Goal: Transaction & Acquisition: Obtain resource

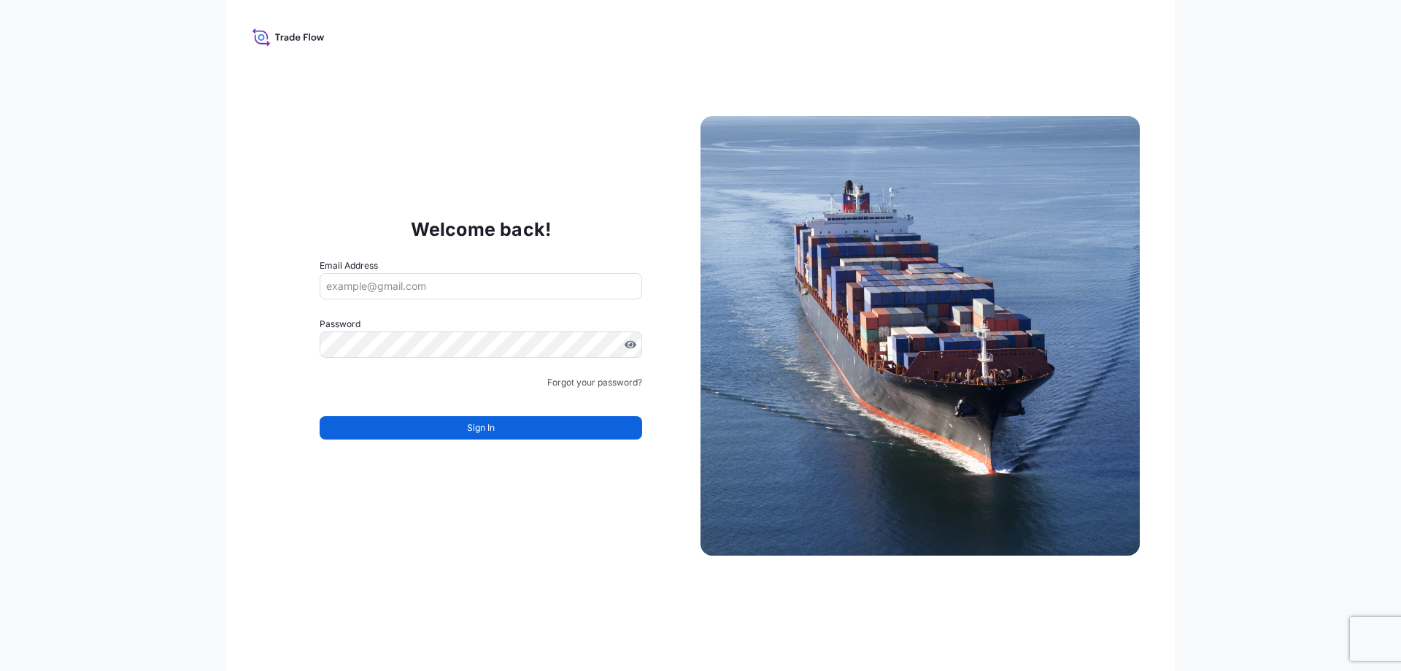
click at [371, 285] on input "Email Address" at bounding box center [481, 286] width 323 height 26
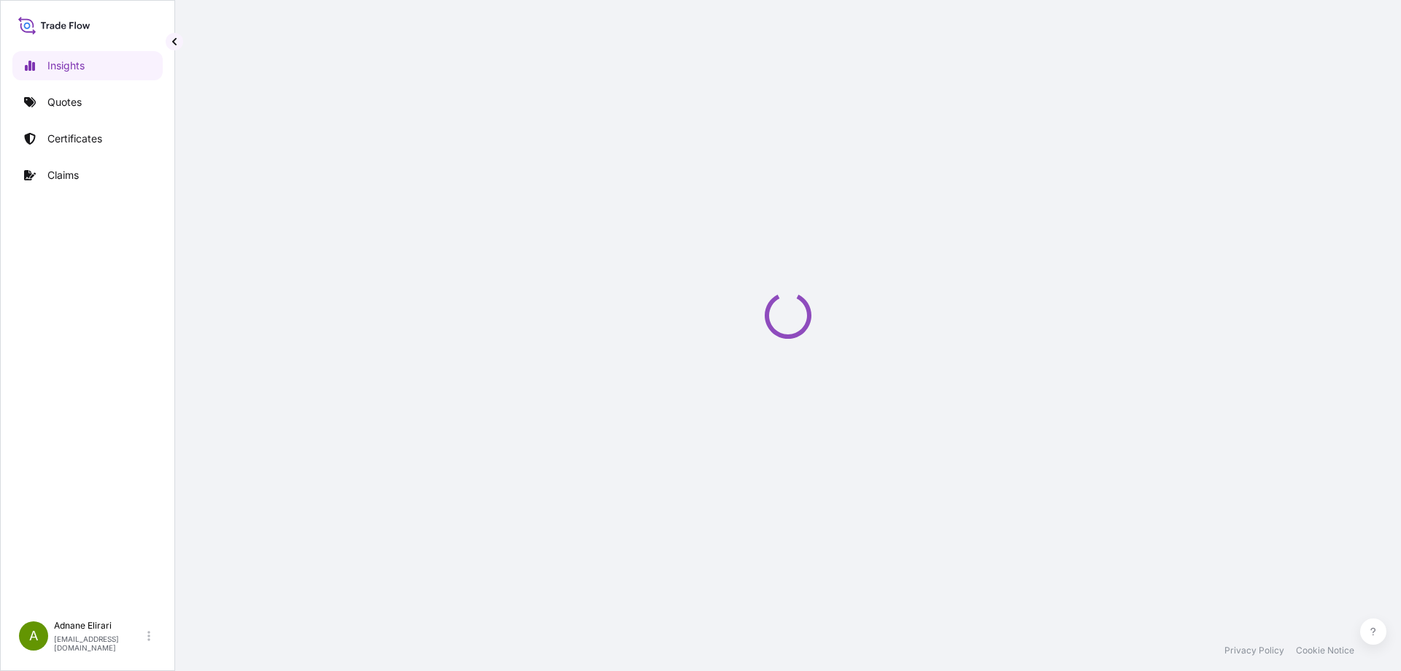
select select "2025"
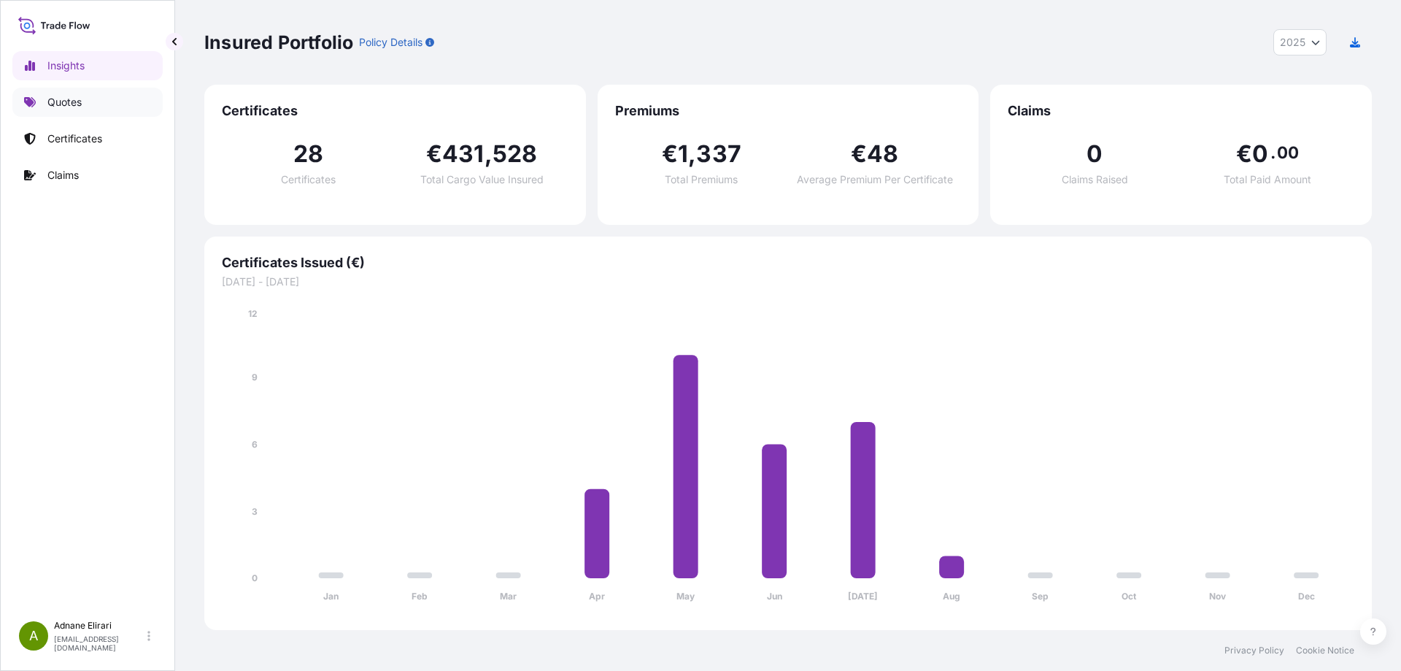
click at [81, 98] on p "Quotes" at bounding box center [64, 102] width 34 height 15
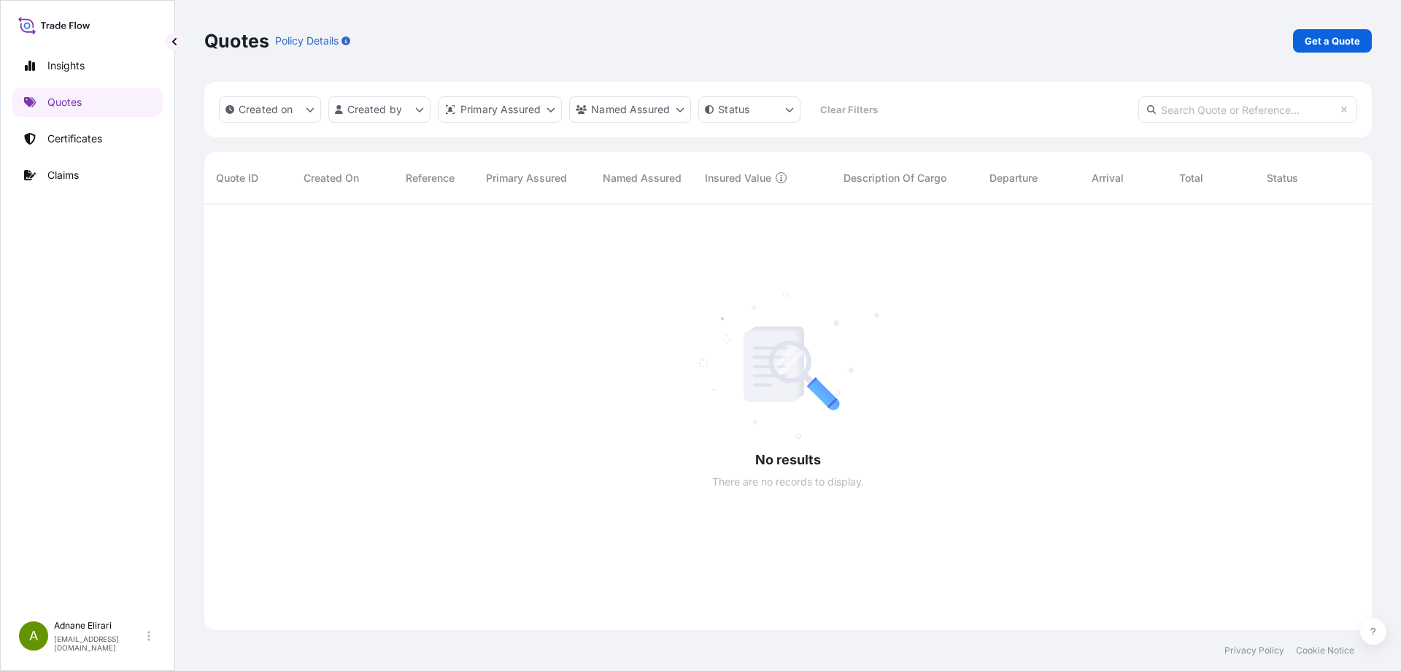
scroll to position [467, 1157]
click at [1346, 39] on p "Get a Quote" at bounding box center [1332, 41] width 55 height 15
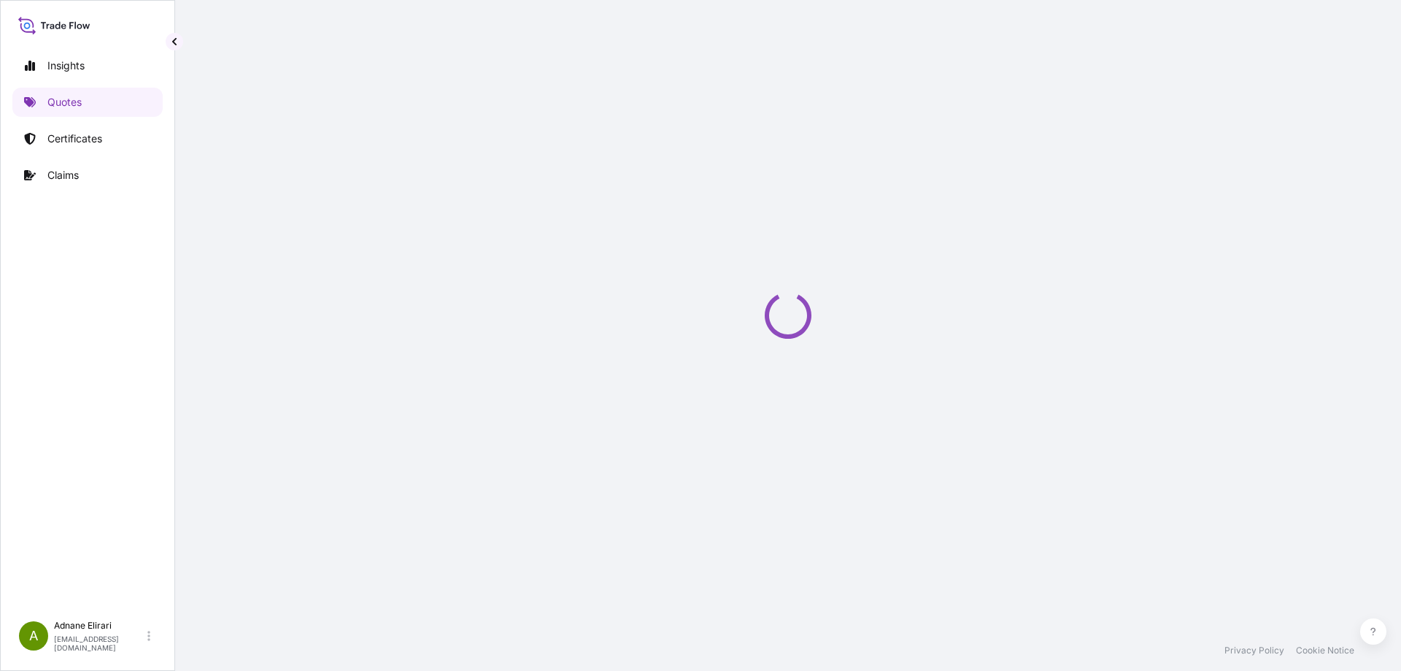
select select "Sea"
select select "21"
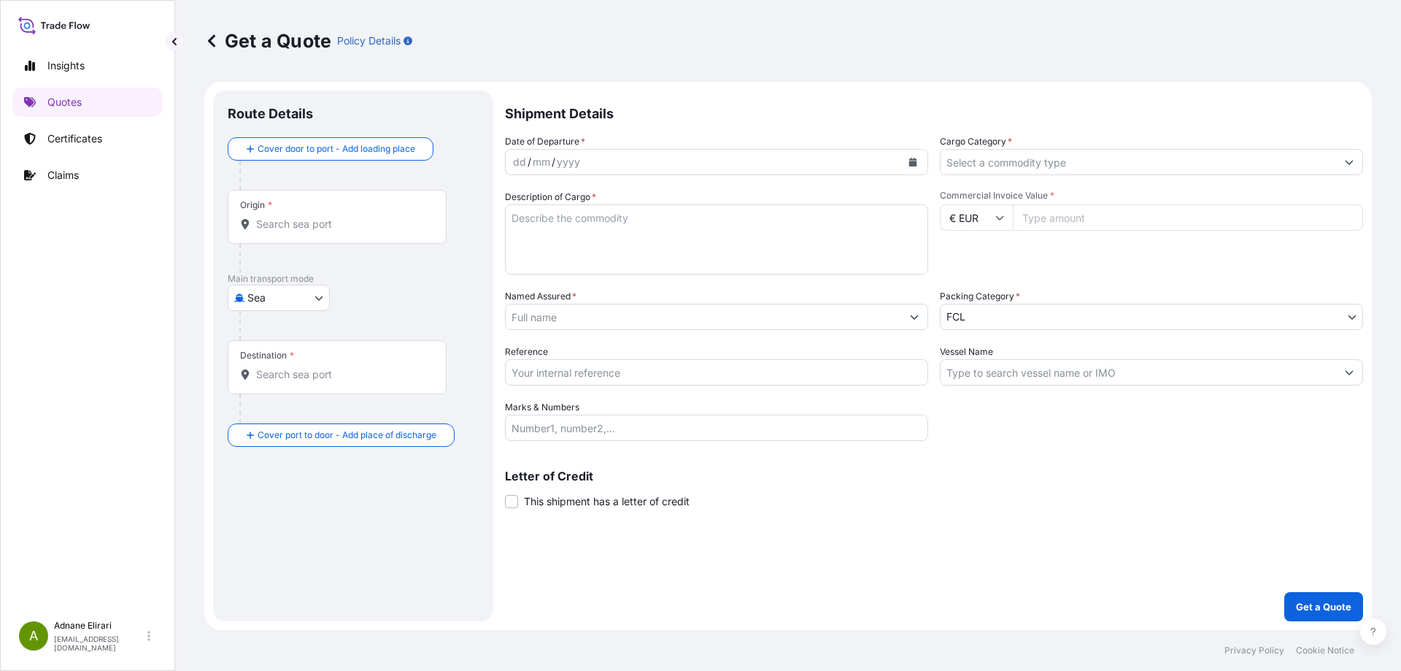
click at [596, 377] on input "Reference" at bounding box center [716, 372] width 423 height 26
paste input "YFR00505735"
type input "YFR00505735"
click at [912, 162] on icon "Calendar" at bounding box center [913, 162] width 8 height 9
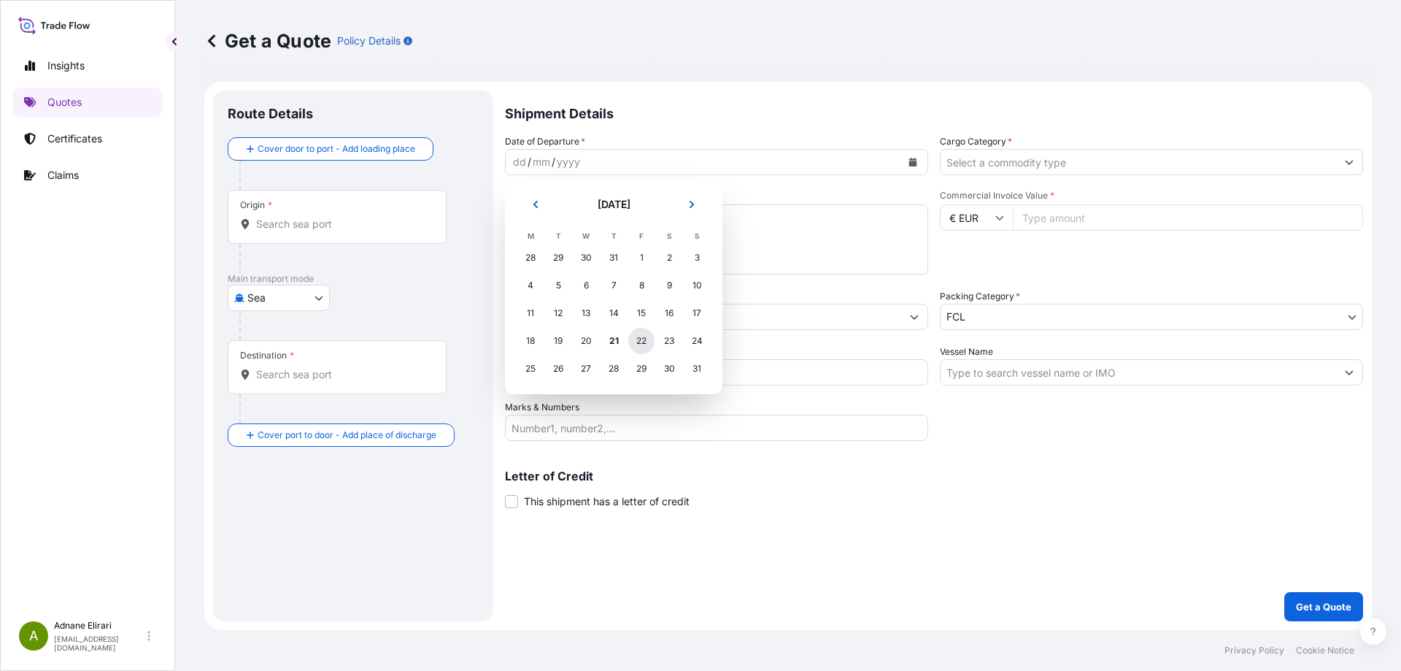
click at [642, 338] on div "22" at bounding box center [641, 341] width 26 height 26
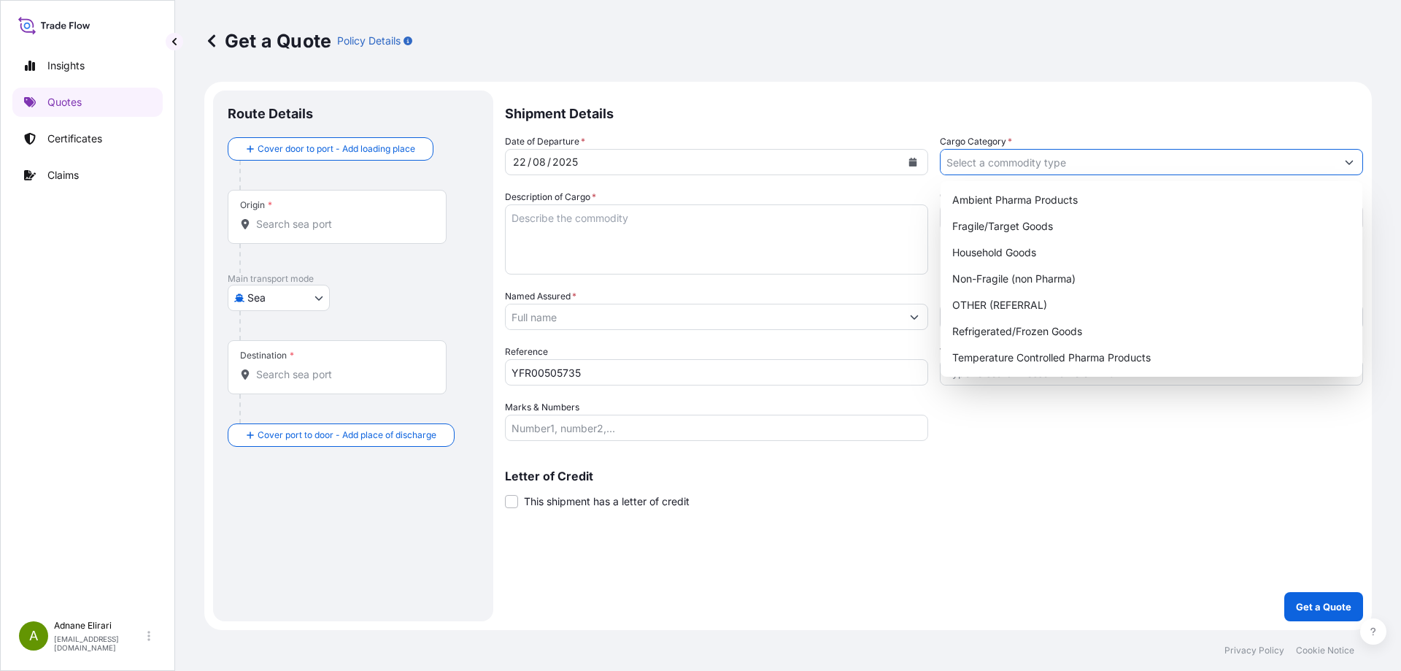
click at [1060, 173] on input "Cargo Category *" at bounding box center [1139, 162] width 396 height 26
click at [77, 96] on p "Quotes" at bounding box center [64, 102] width 34 height 15
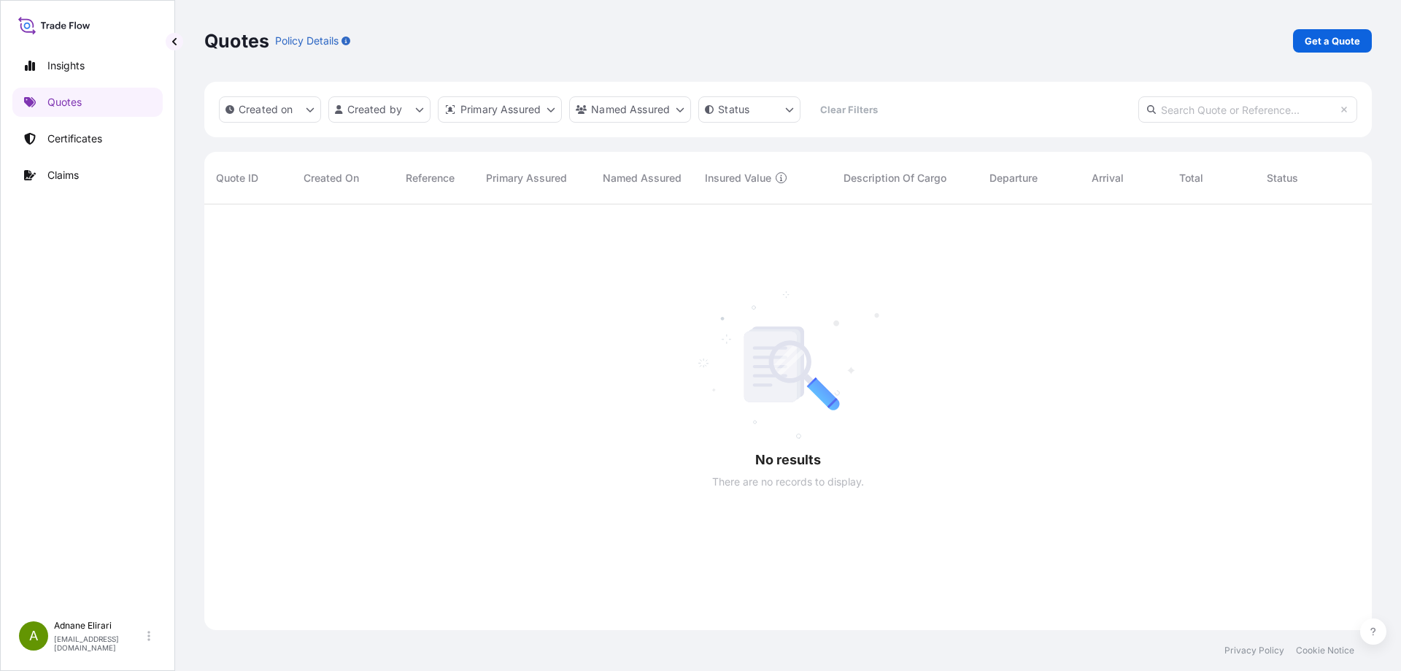
scroll to position [467, 1157]
click at [71, 133] on p "Certificates" at bounding box center [74, 138] width 55 height 15
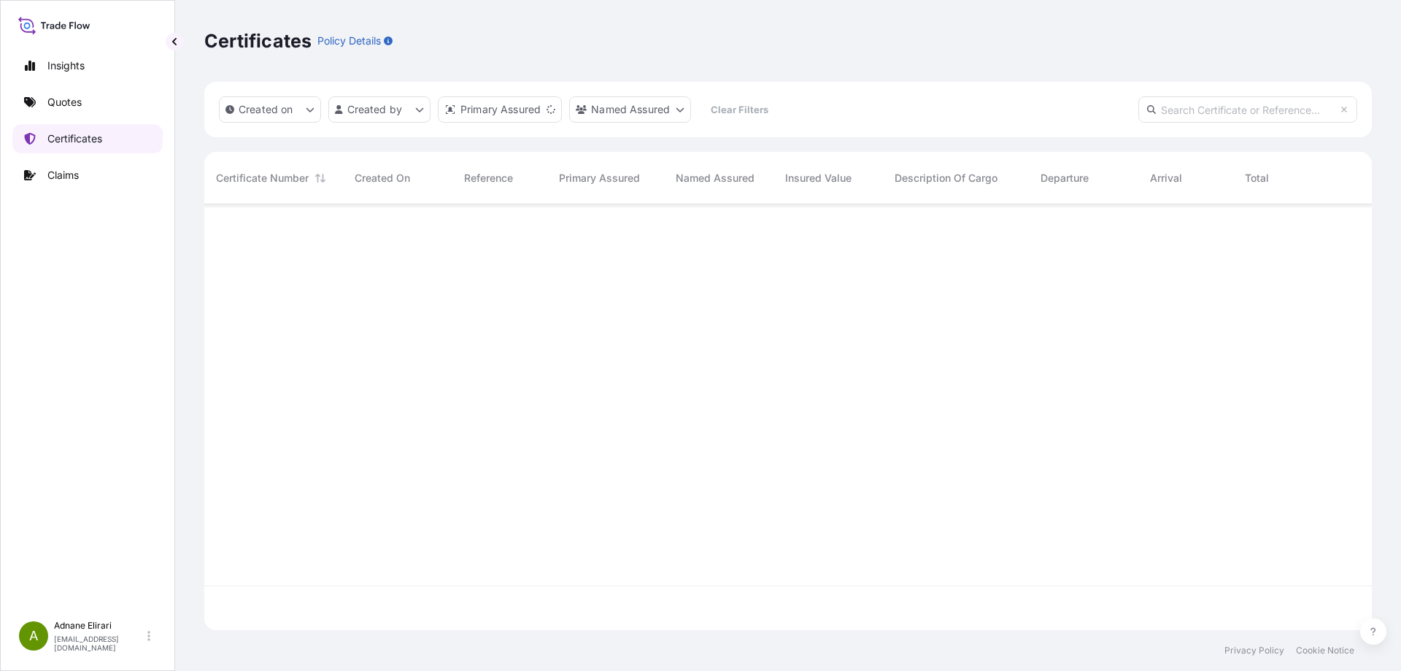
scroll to position [423, 1157]
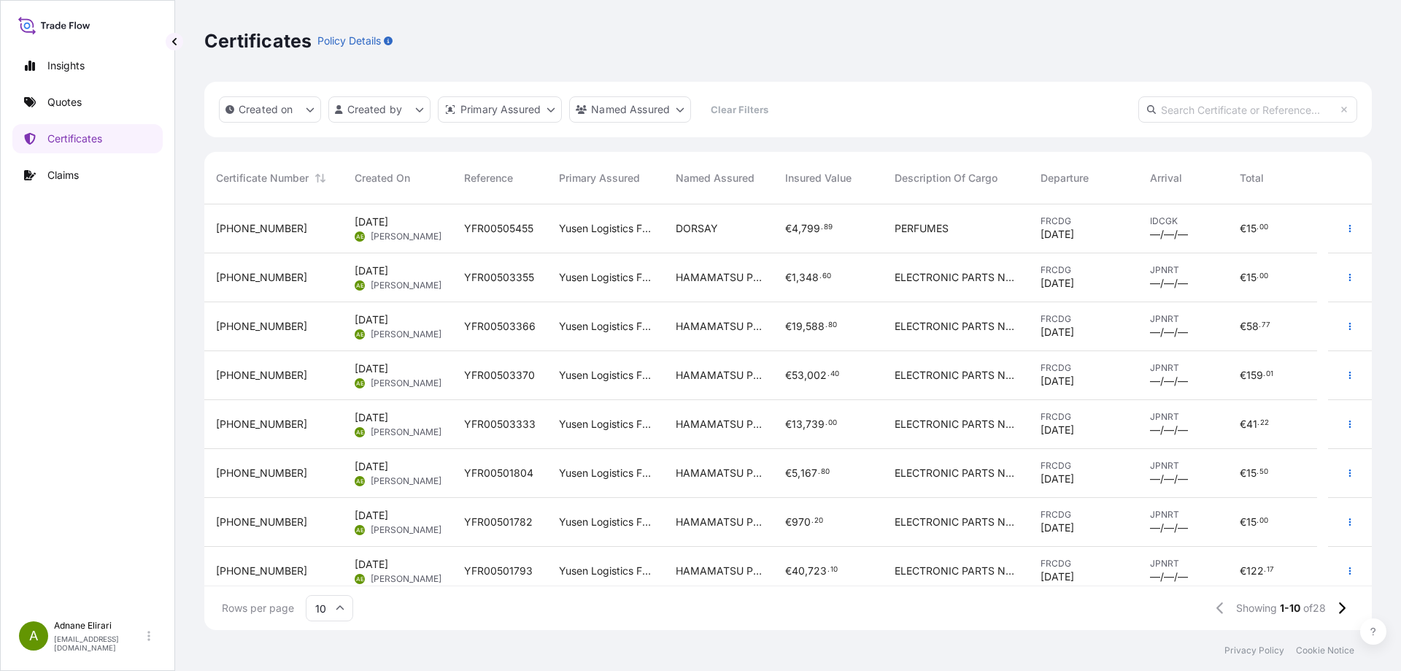
click at [843, 273] on div "€ 1 , 348 . 60" at bounding box center [828, 277] width 86 height 15
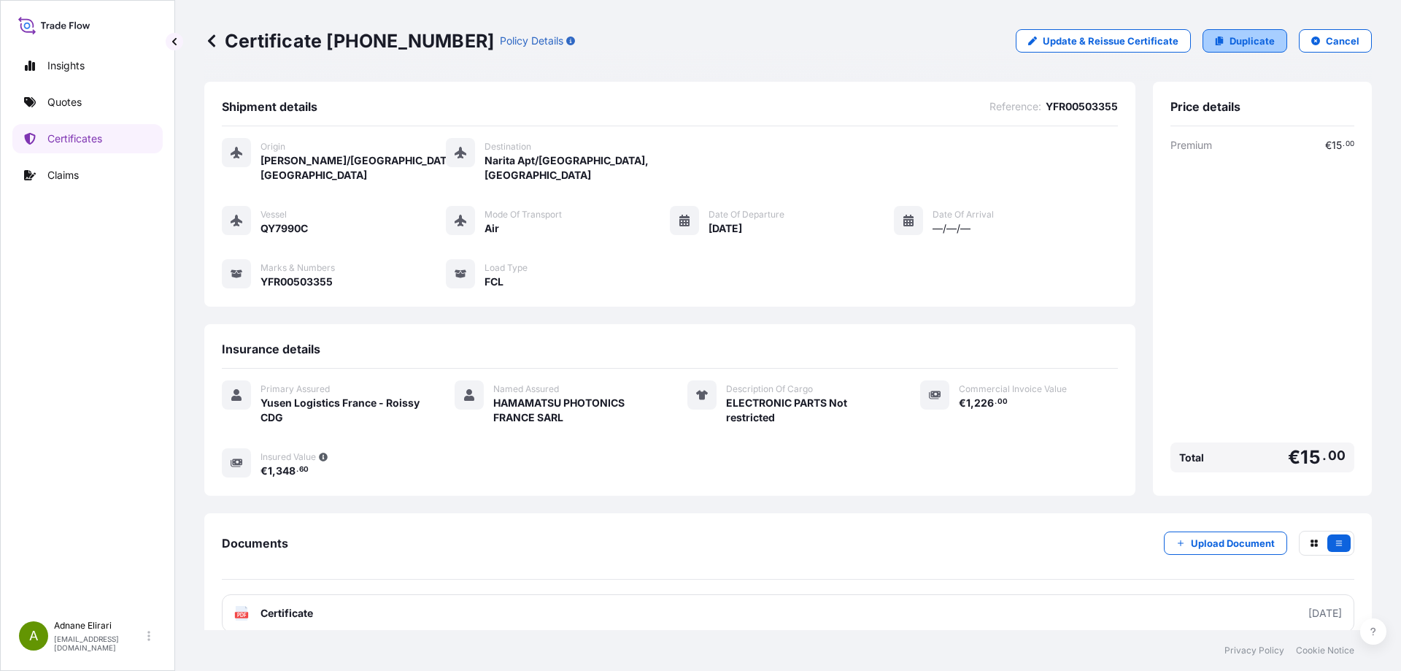
click at [1237, 43] on p "Duplicate" at bounding box center [1252, 41] width 45 height 15
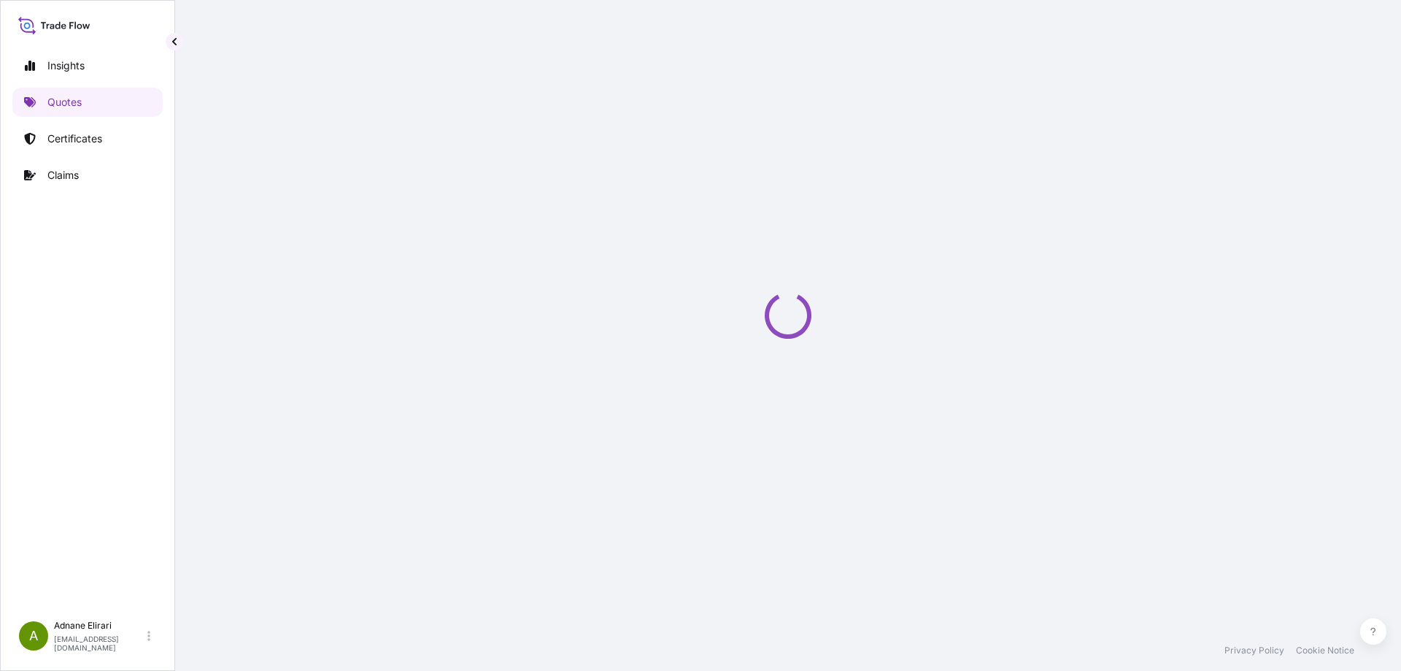
select select "Air"
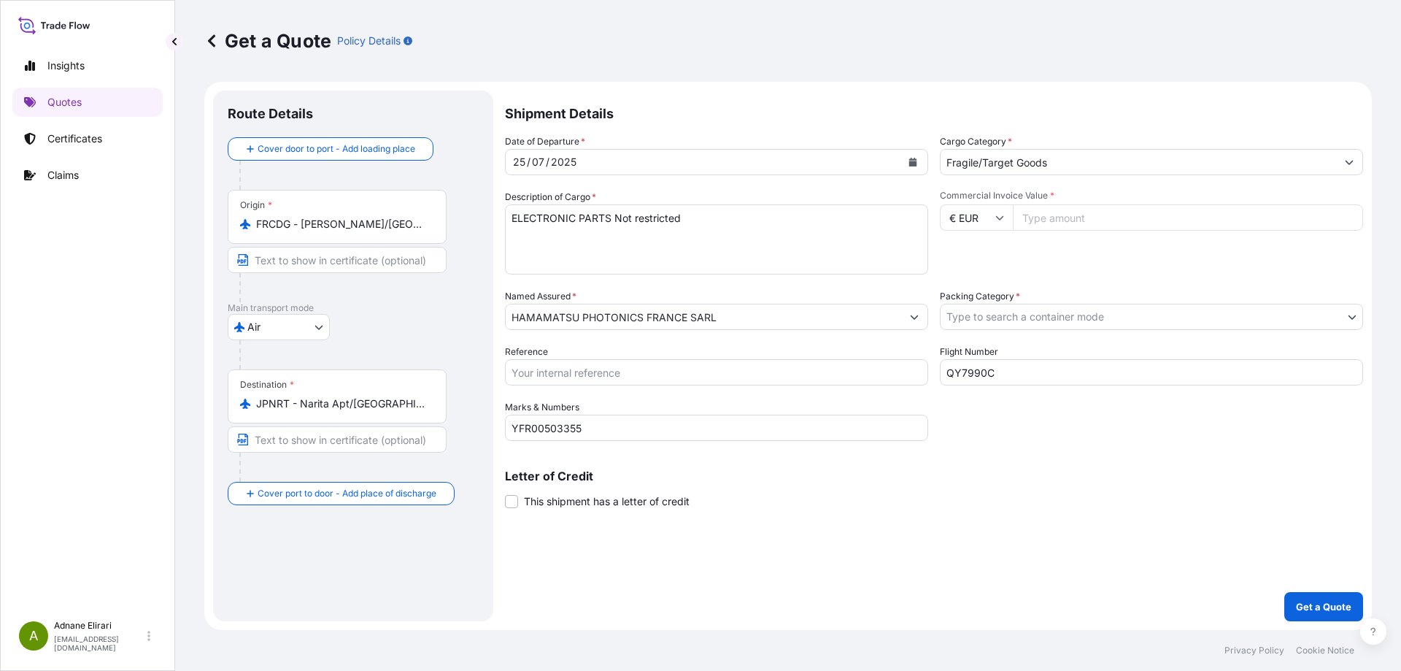
click at [922, 163] on button "Calendar" at bounding box center [912, 161] width 23 height 23
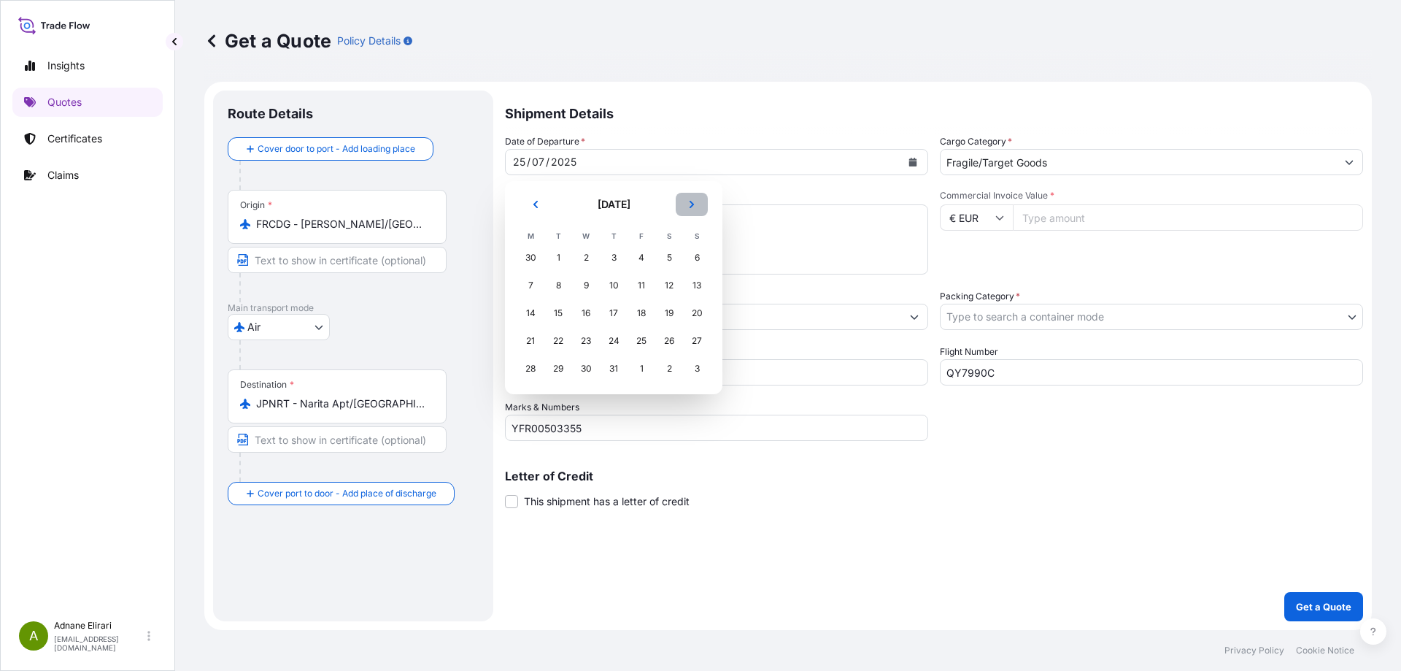
click at [698, 211] on button "Next" at bounding box center [692, 204] width 32 height 23
click at [642, 339] on div "22" at bounding box center [641, 341] width 26 height 26
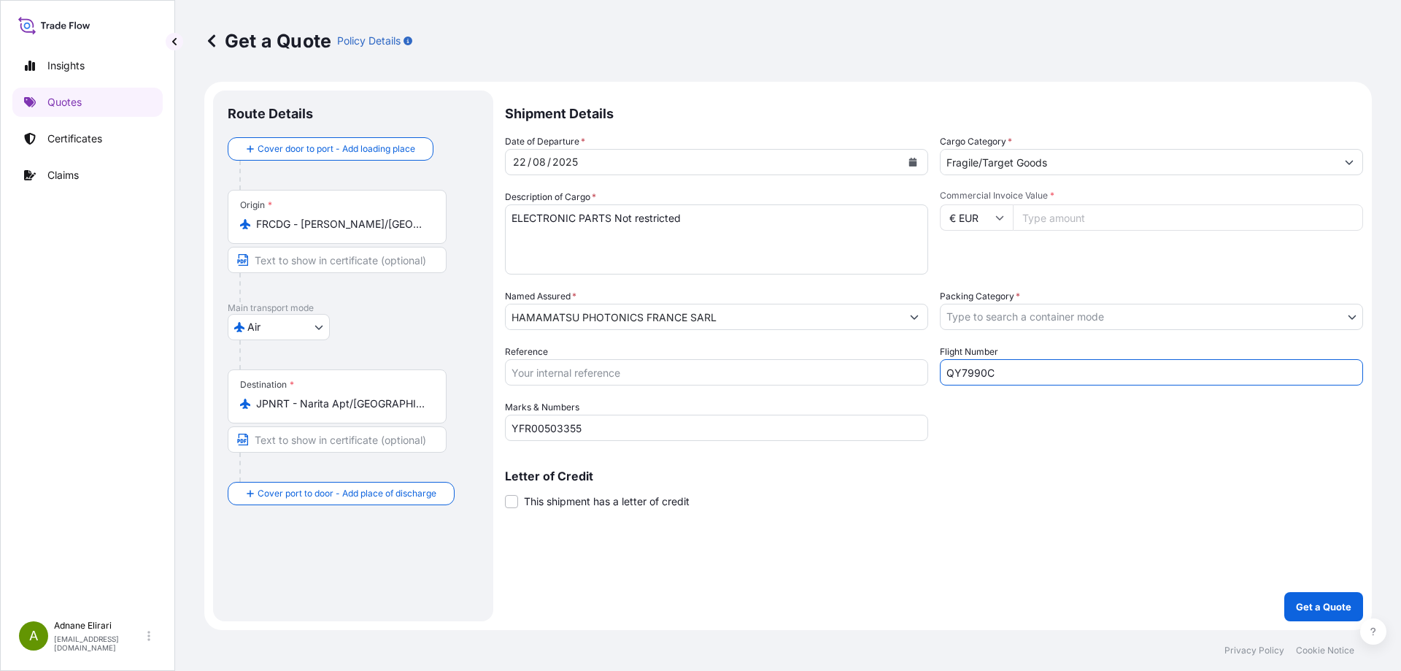
click at [954, 382] on input "QY7990C" at bounding box center [1151, 372] width 423 height 26
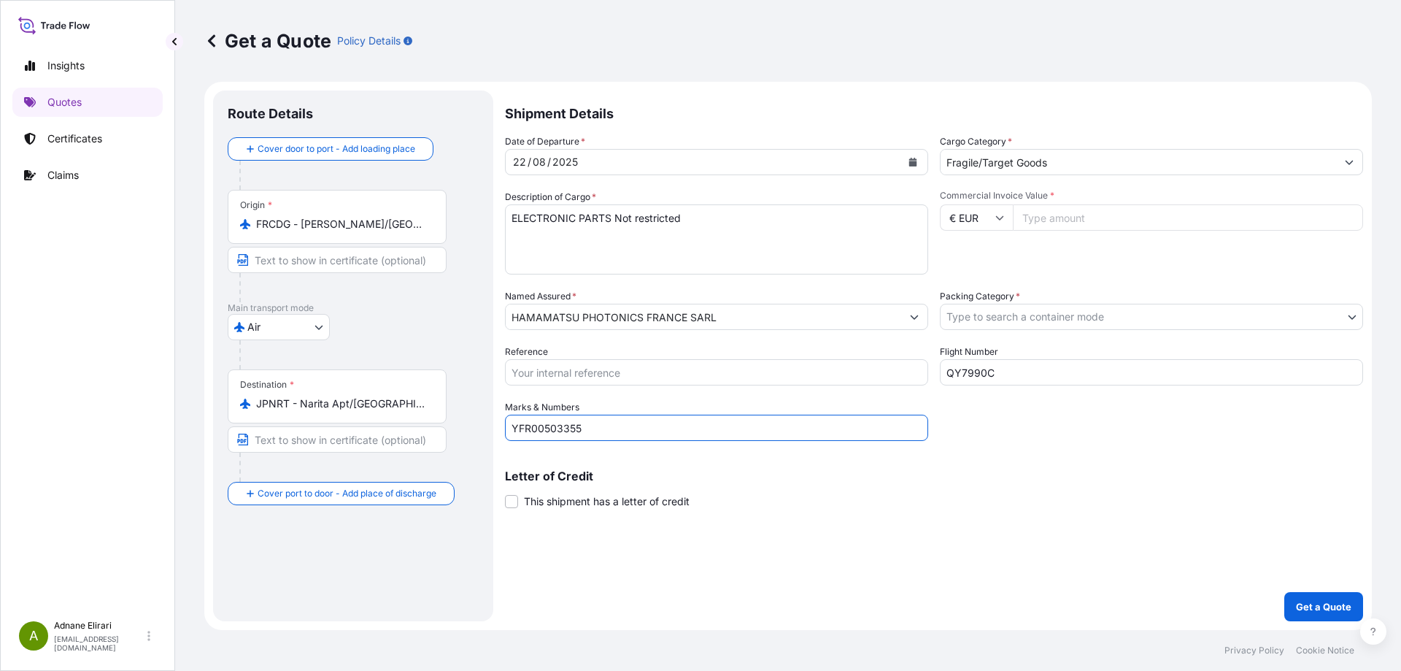
click at [558, 426] on input "YFR00503355" at bounding box center [716, 428] width 423 height 26
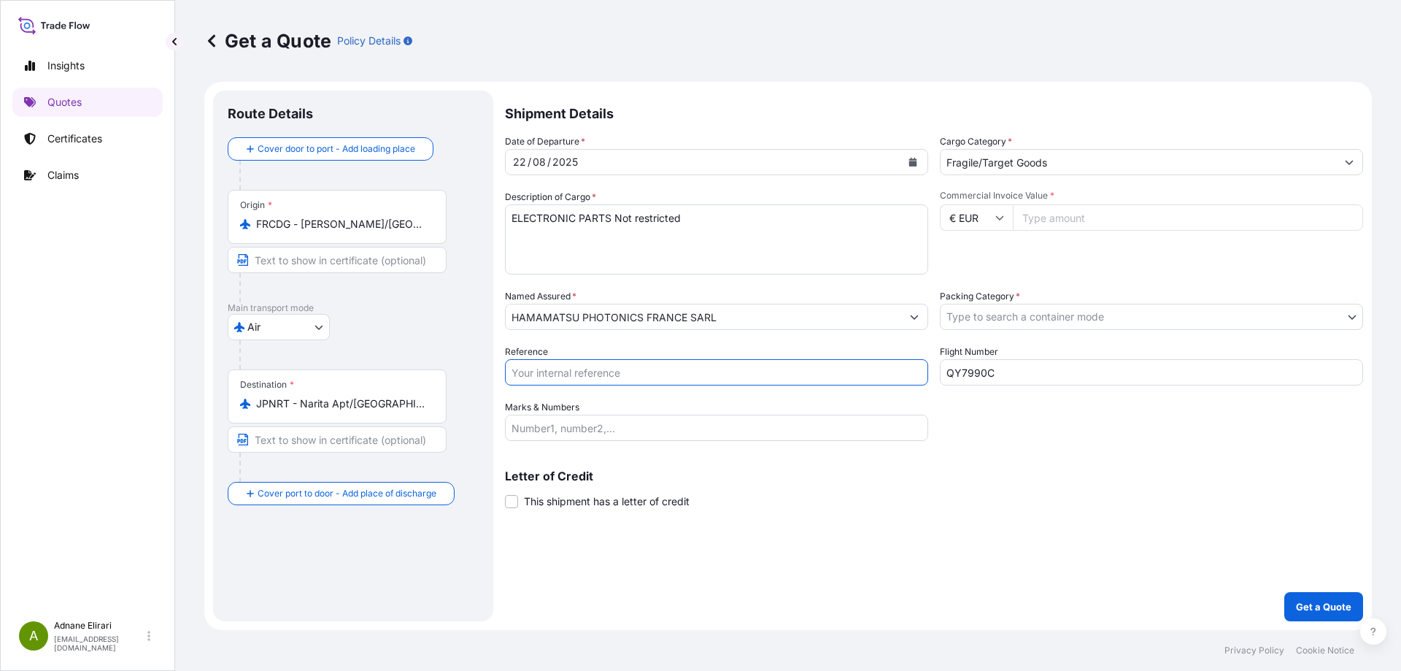
click at [579, 371] on input "Reference" at bounding box center [716, 372] width 423 height 26
paste input "YFR00505735"
type input "YFR00505735"
click at [1168, 213] on input "Commercial Invoice Value *" at bounding box center [1188, 217] width 350 height 26
type input "120615"
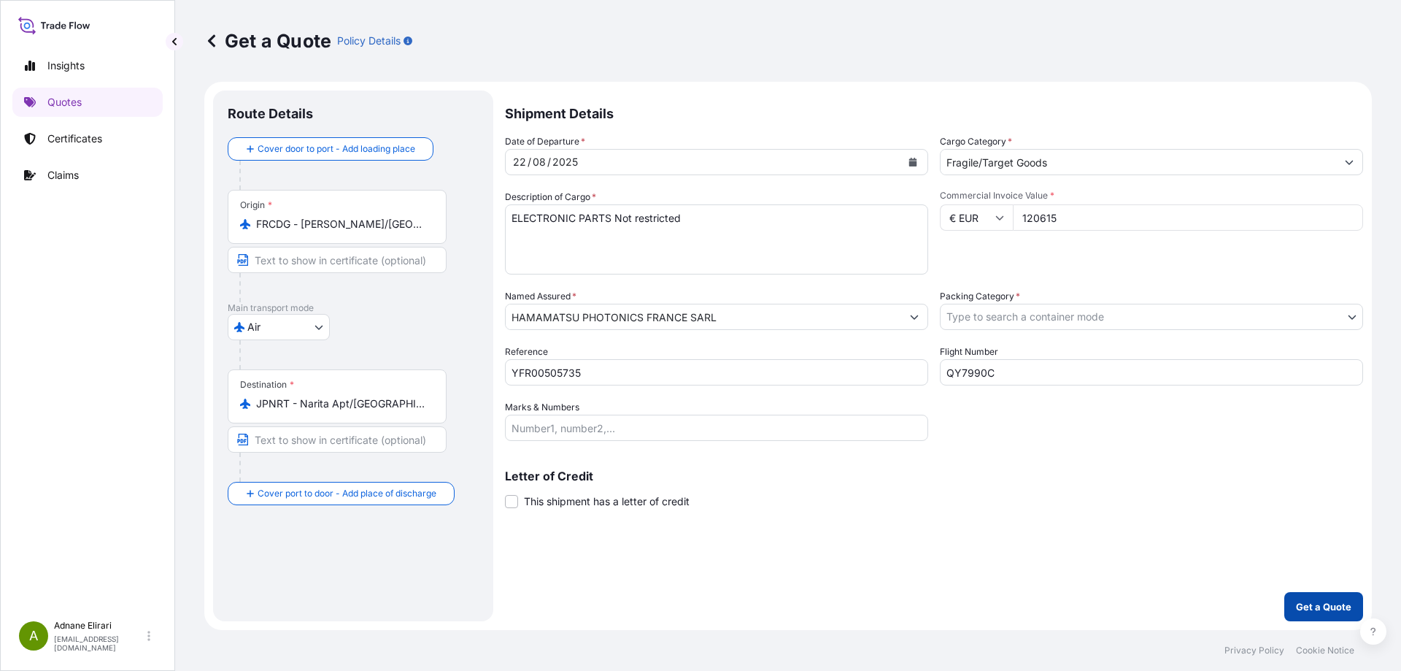
click at [1305, 596] on button "Get a Quote" at bounding box center [1324, 606] width 79 height 29
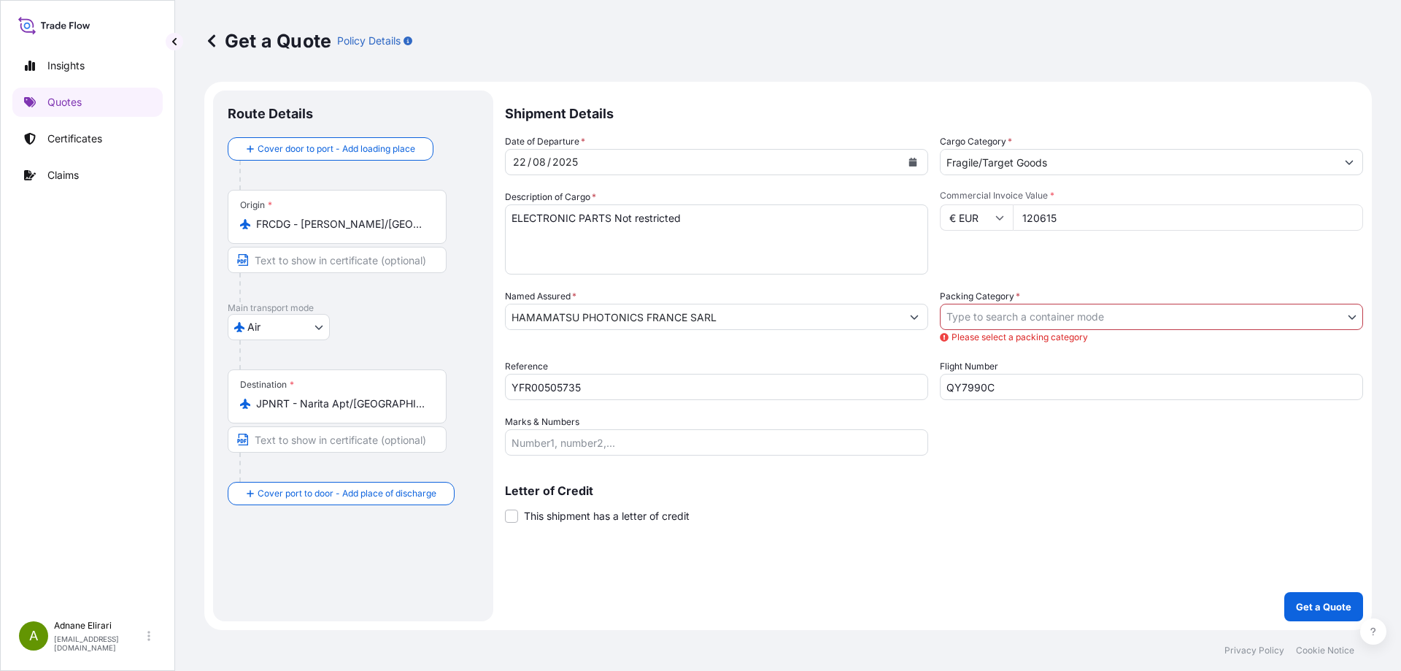
click at [1109, 320] on body "Insights Quotes Certificates Claims A [PERSON_NAME] [PERSON_NAME][EMAIL_ADDRESS…" at bounding box center [700, 335] width 1401 height 671
click at [1006, 308] on body "Insights Quotes Certificates Claims A [PERSON_NAME] [PERSON_NAME][EMAIL_ADDRESS…" at bounding box center [700, 335] width 1401 height 671
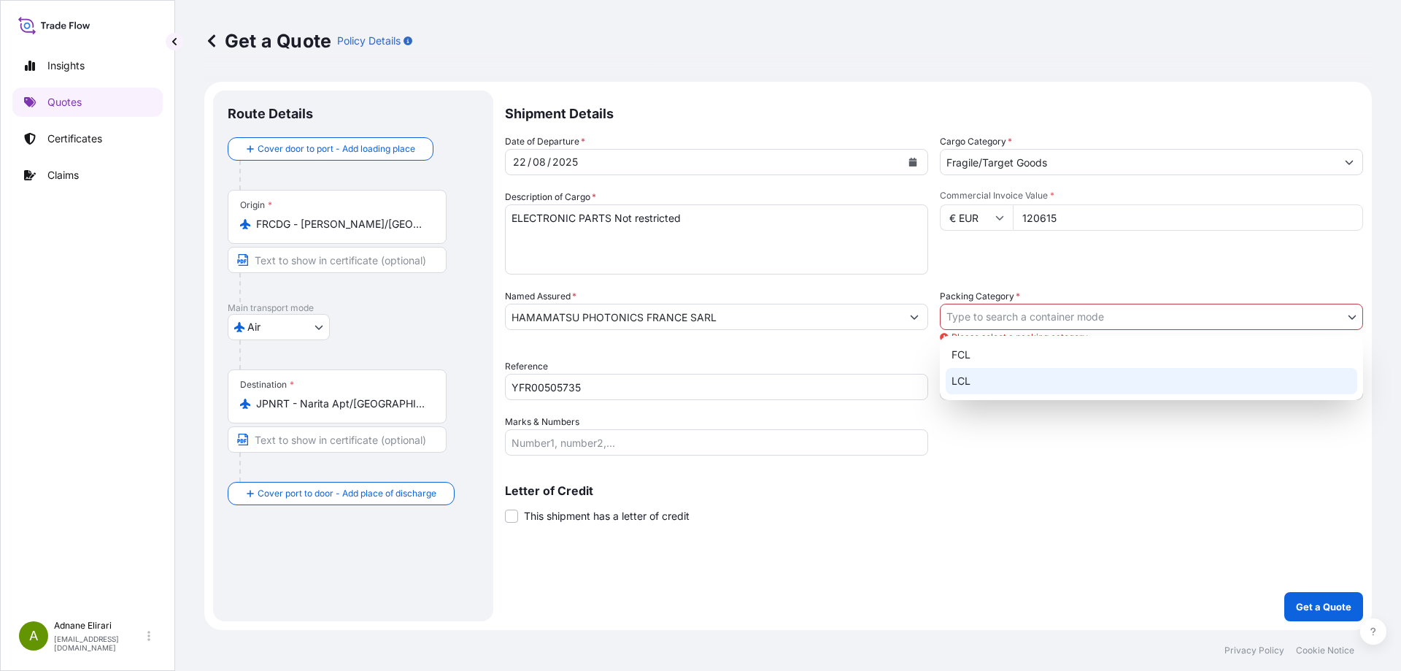
click at [979, 379] on div "LCL" at bounding box center [1152, 381] width 412 height 26
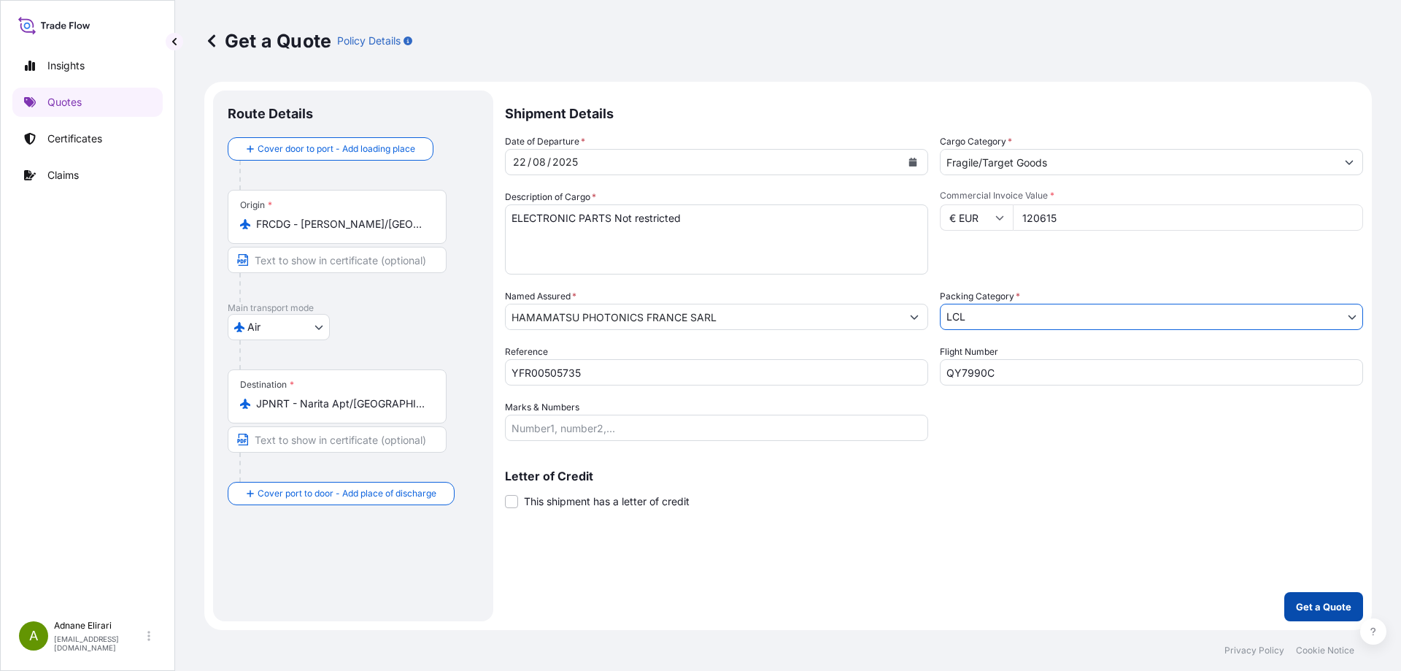
click at [1322, 599] on p "Get a Quote" at bounding box center [1323, 606] width 55 height 15
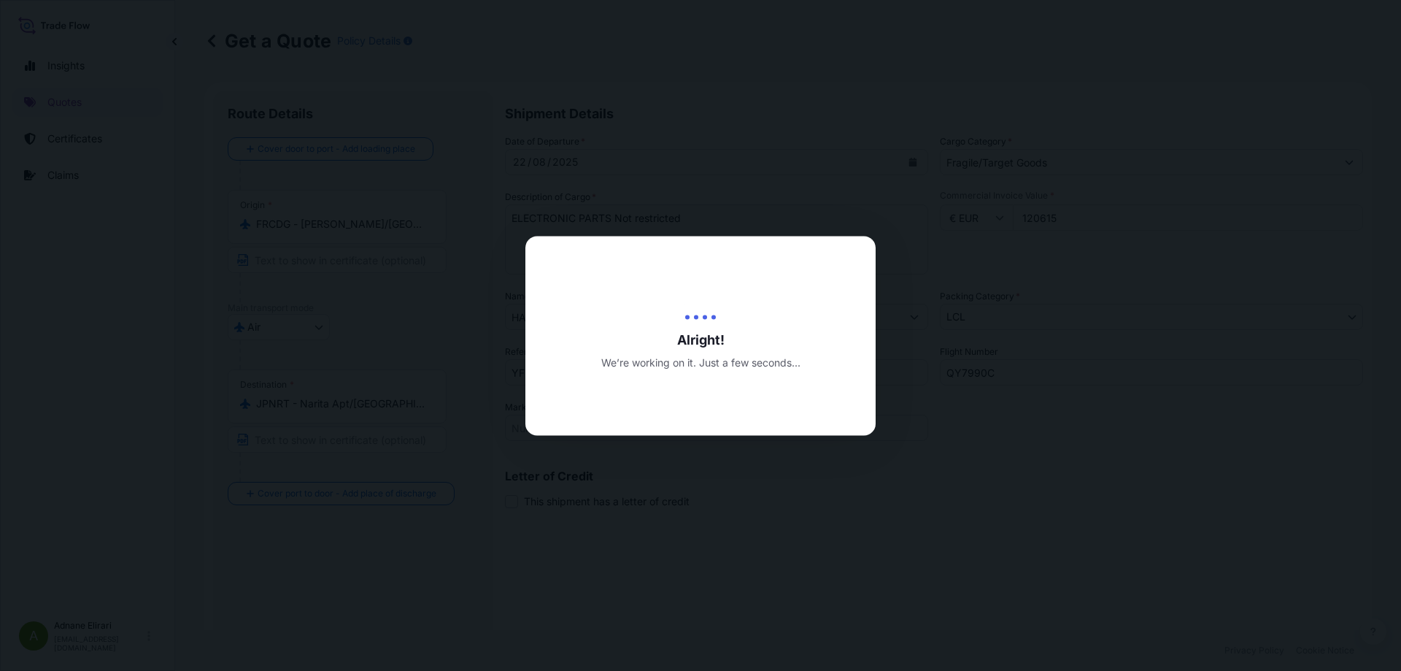
type input "[DATE]"
select select "Air"
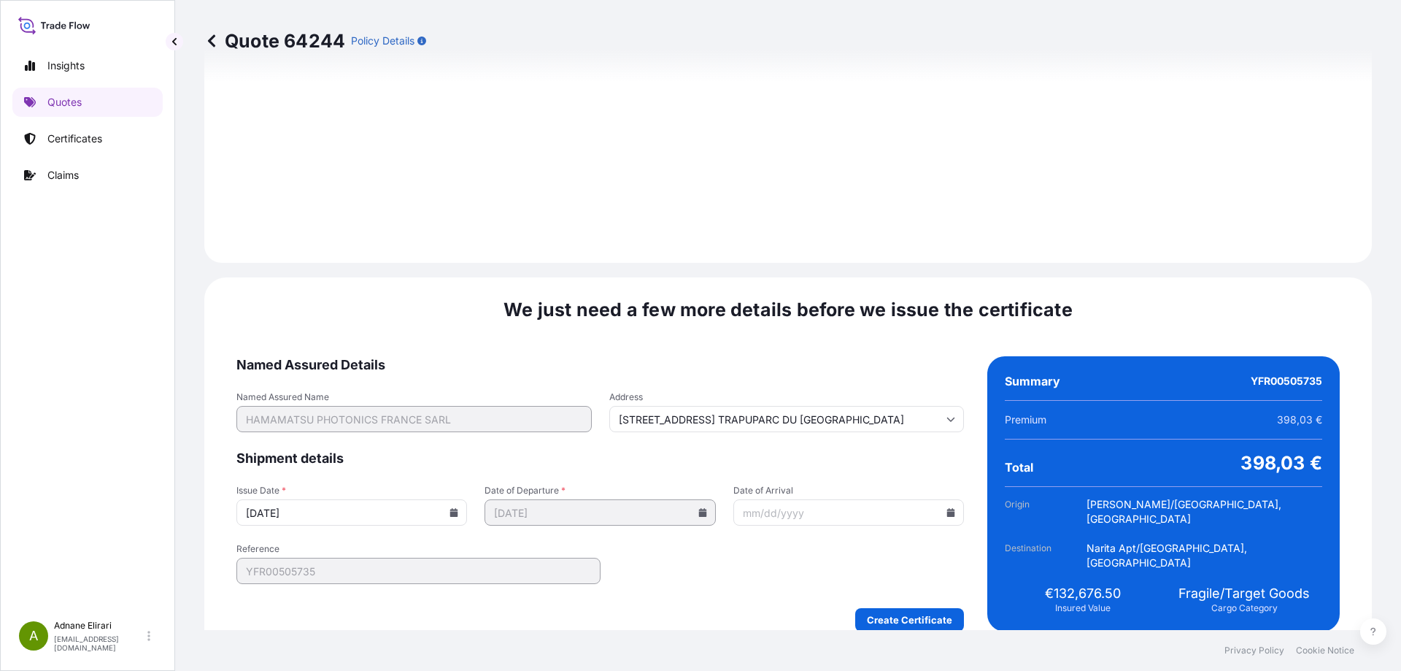
scroll to position [1526, 0]
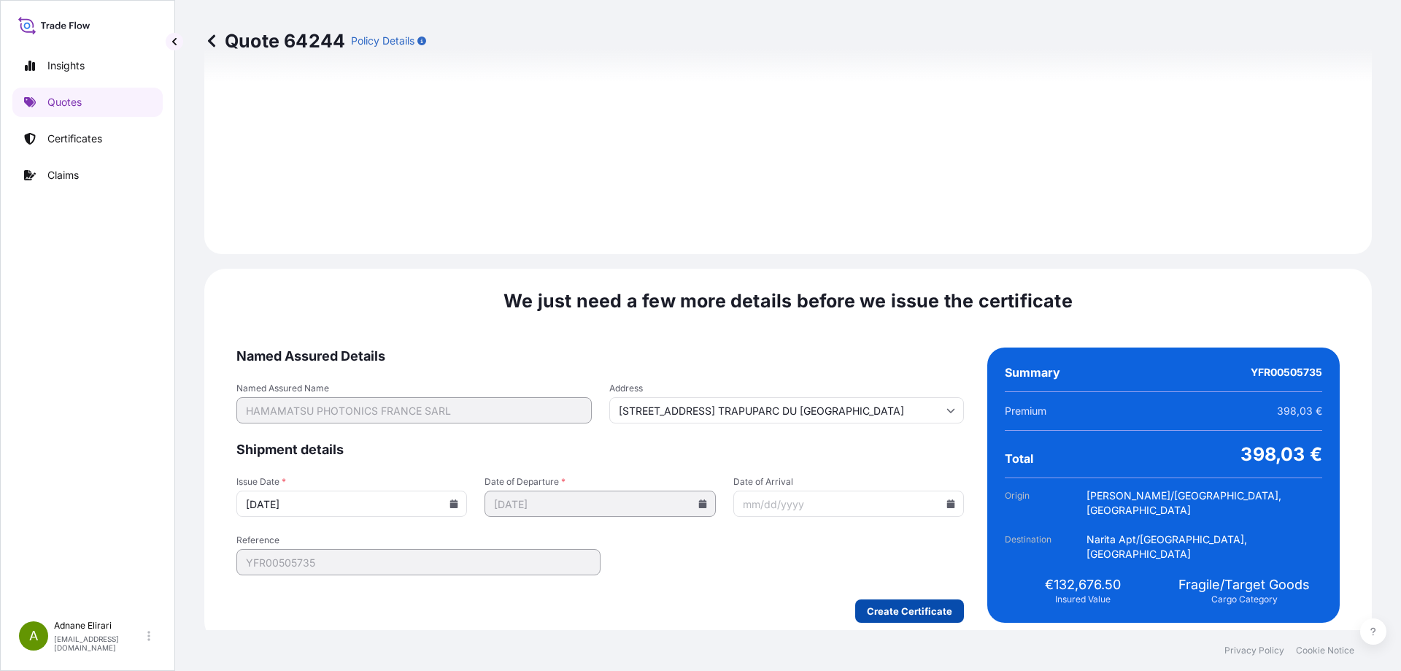
type input "[STREET_ADDRESS] TRAPUPARC DU [GEOGRAPHIC_DATA]"
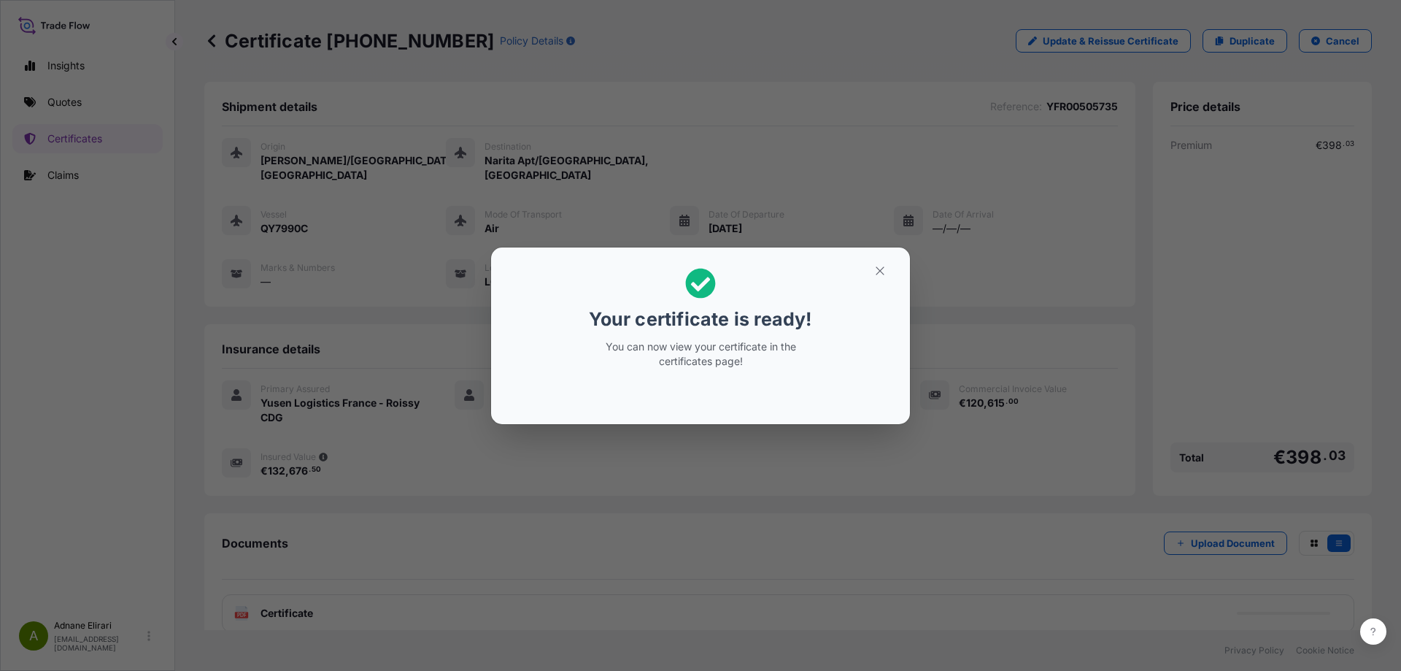
click at [1401, 272] on div "Your certificate is ready! You can now view your certificate in the certificate…" at bounding box center [700, 335] width 1401 height 671
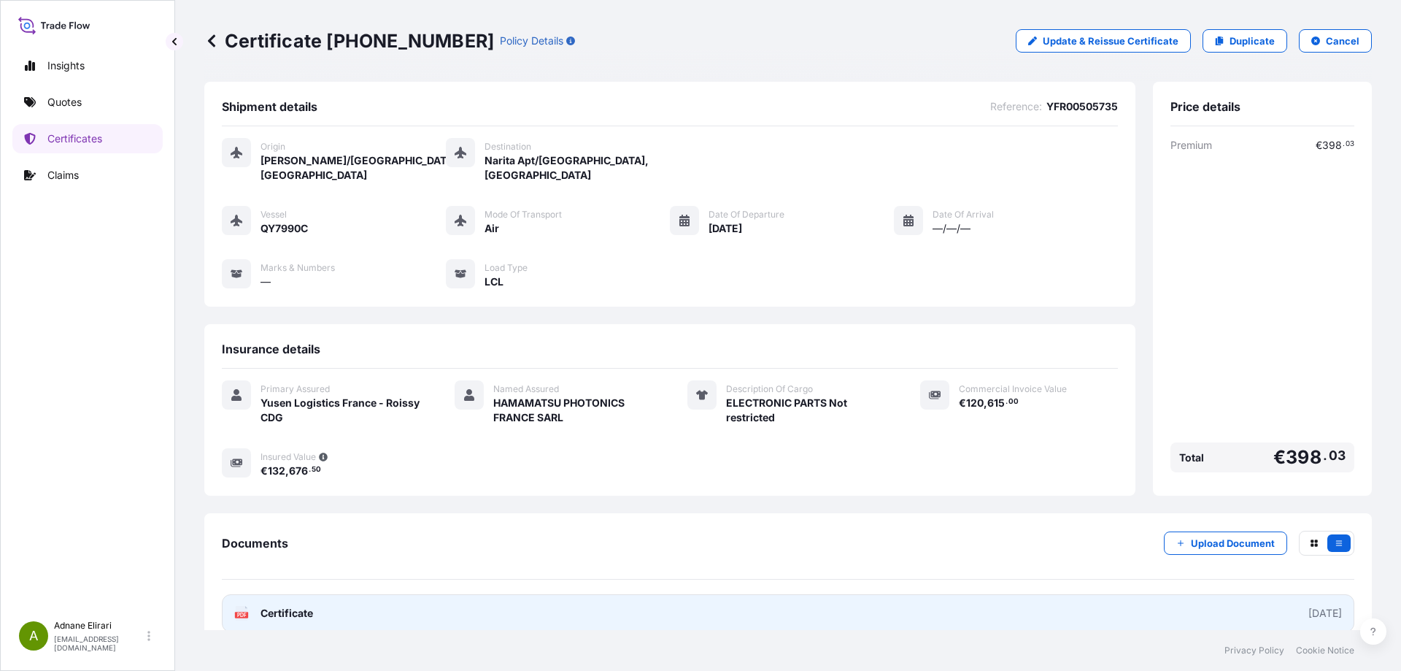
click at [1044, 597] on link "PDF Certificate [DATE]" at bounding box center [788, 613] width 1133 height 38
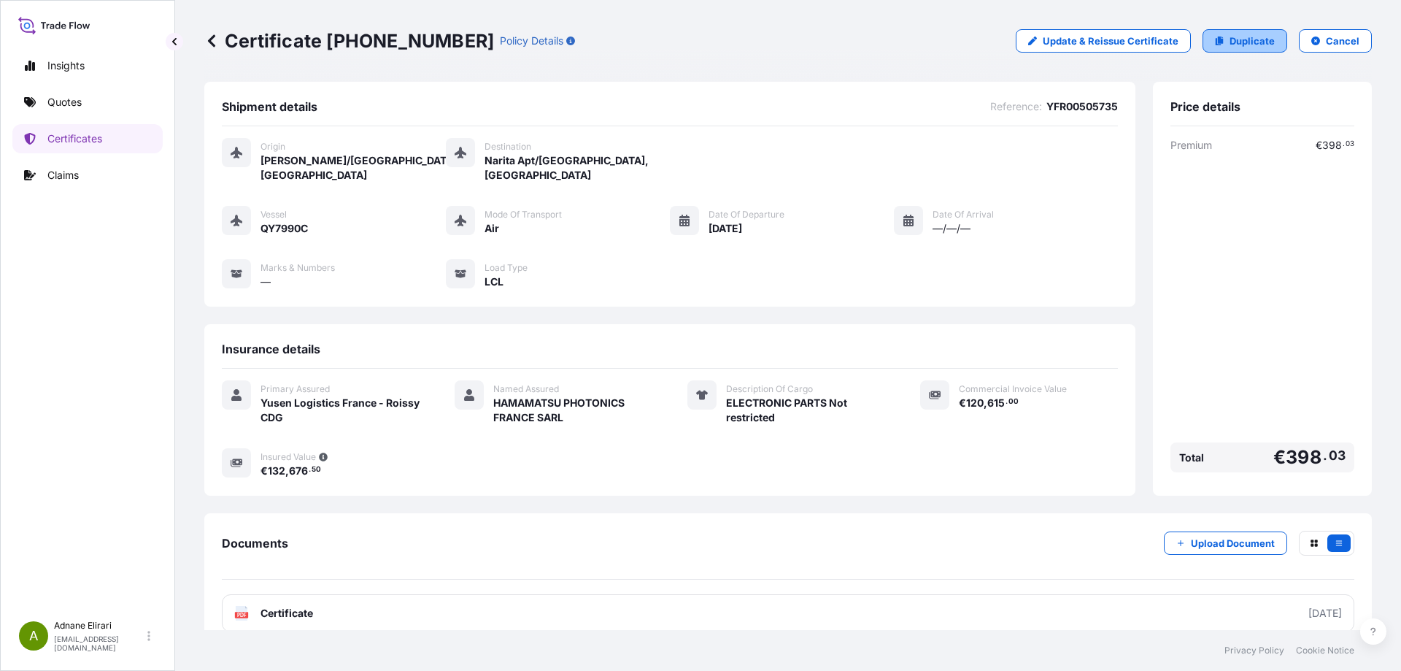
click at [1237, 39] on p "Duplicate" at bounding box center [1252, 41] width 45 height 15
select select "Air"
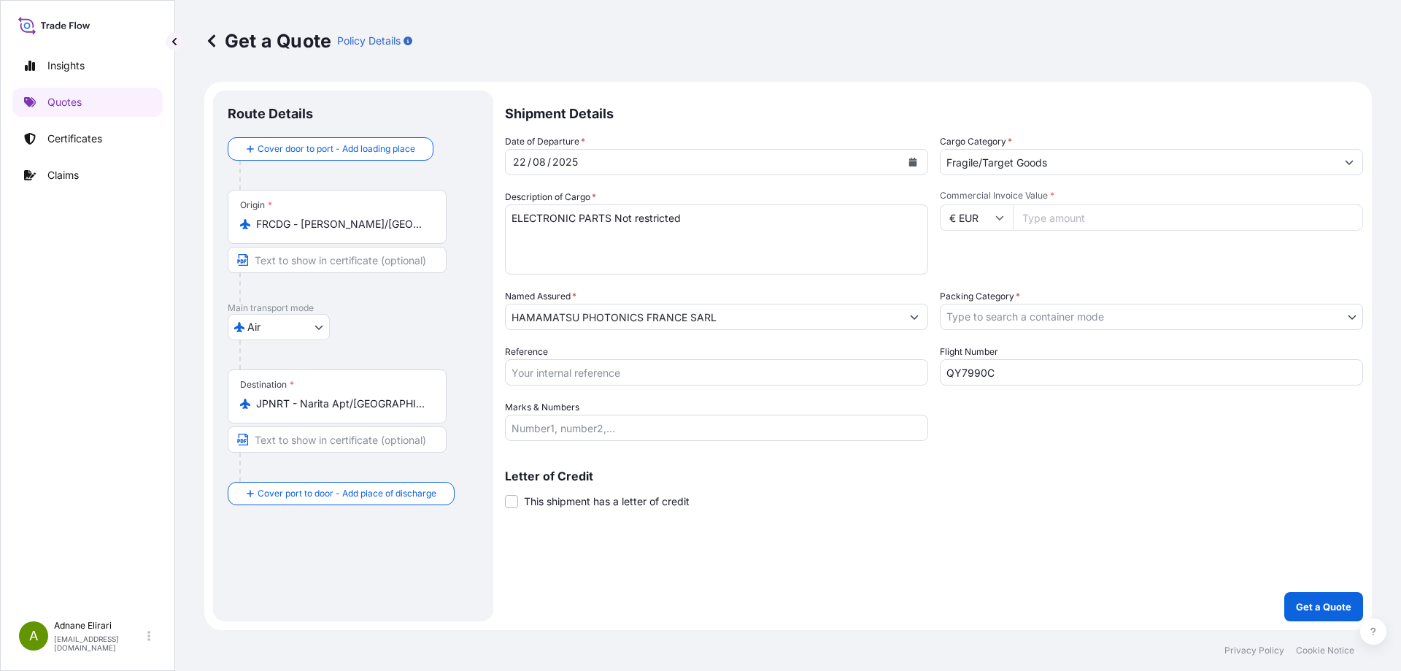
click at [564, 377] on input "Reference" at bounding box center [716, 372] width 423 height 26
paste input "YFR00505746"
type input "YFR00505746"
click at [1016, 304] on body "Insights Quotes Certificates Claims A [PERSON_NAME] [PERSON_NAME][EMAIL_ADDRESS…" at bounding box center [700, 335] width 1401 height 671
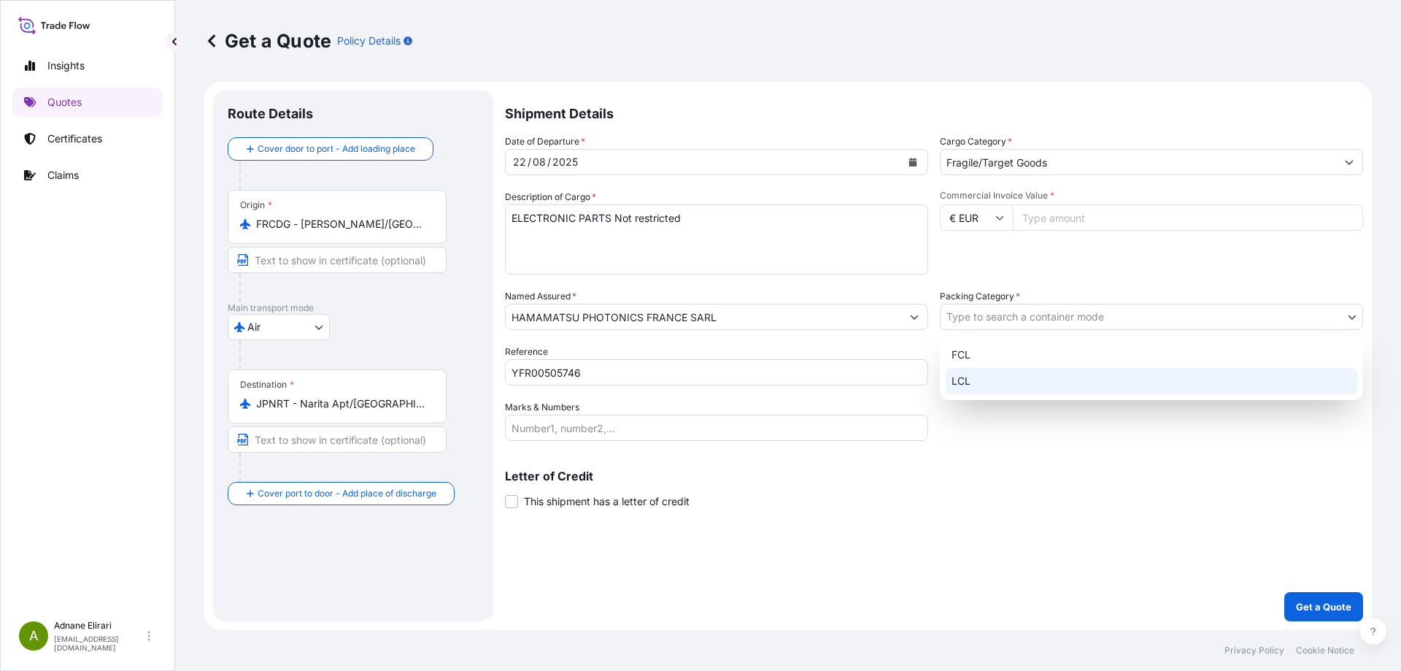
click at [1011, 371] on div "LCL" at bounding box center [1152, 381] width 412 height 26
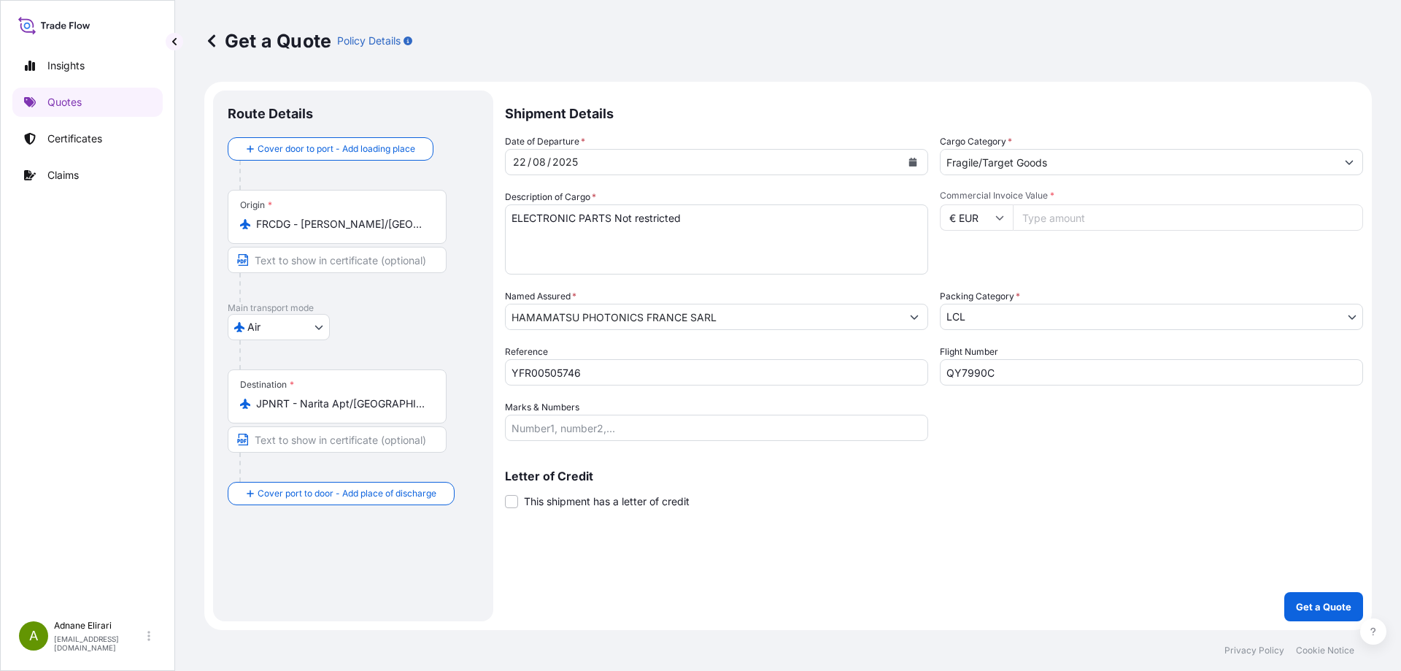
click at [1066, 225] on input "Commercial Invoice Value *" at bounding box center [1188, 217] width 350 height 26
paste input "826"
type input "6826"
click at [1329, 601] on p "Get a Quote" at bounding box center [1323, 606] width 55 height 15
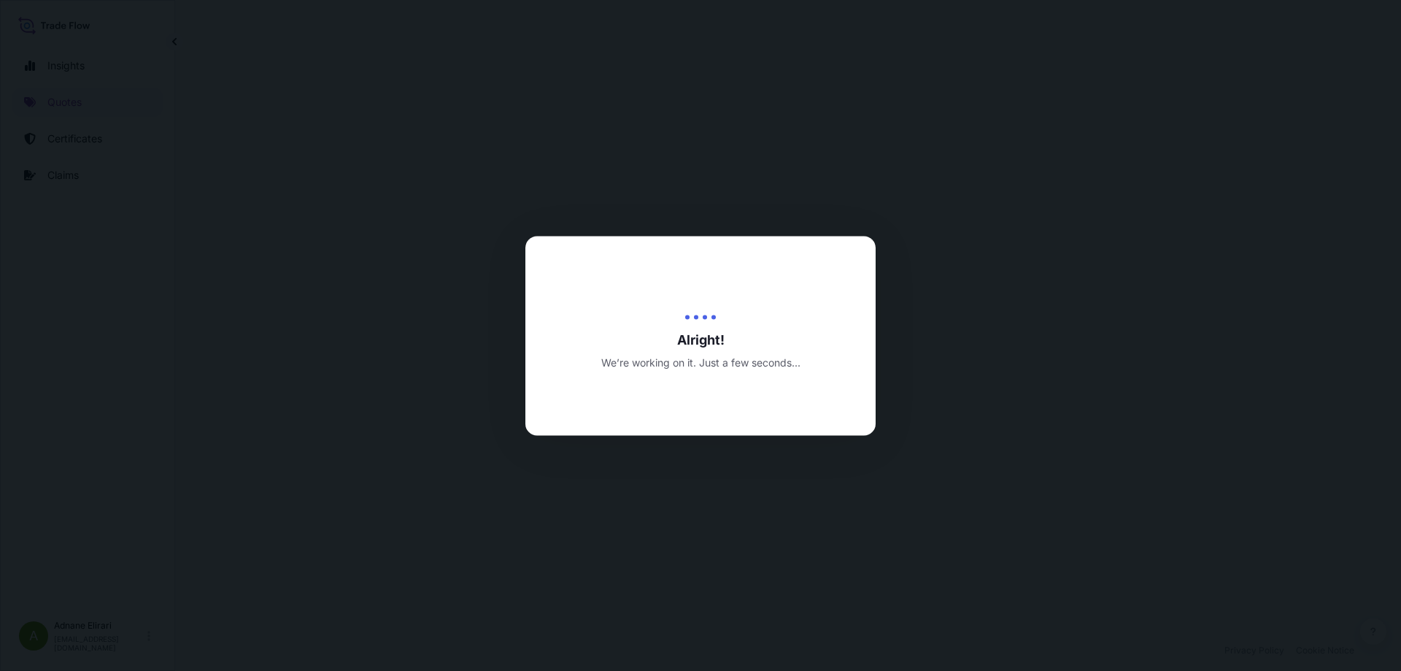
select select "Air"
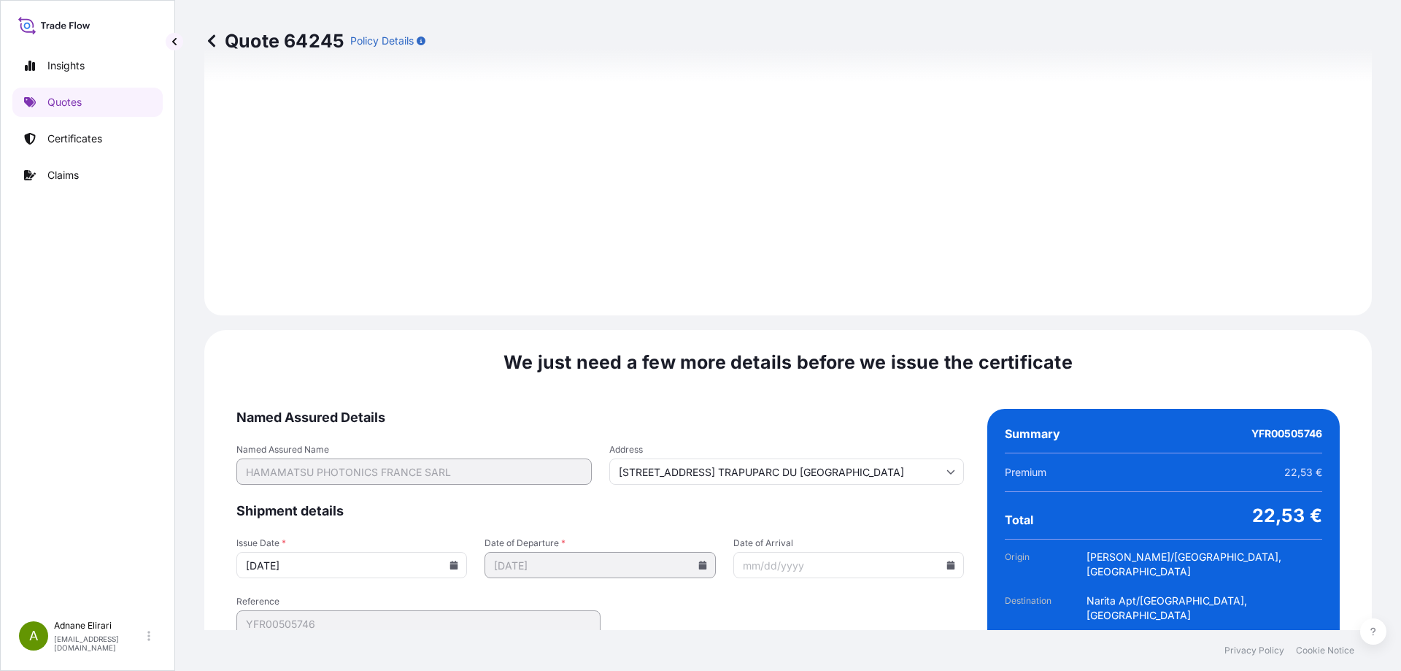
scroll to position [1526, 0]
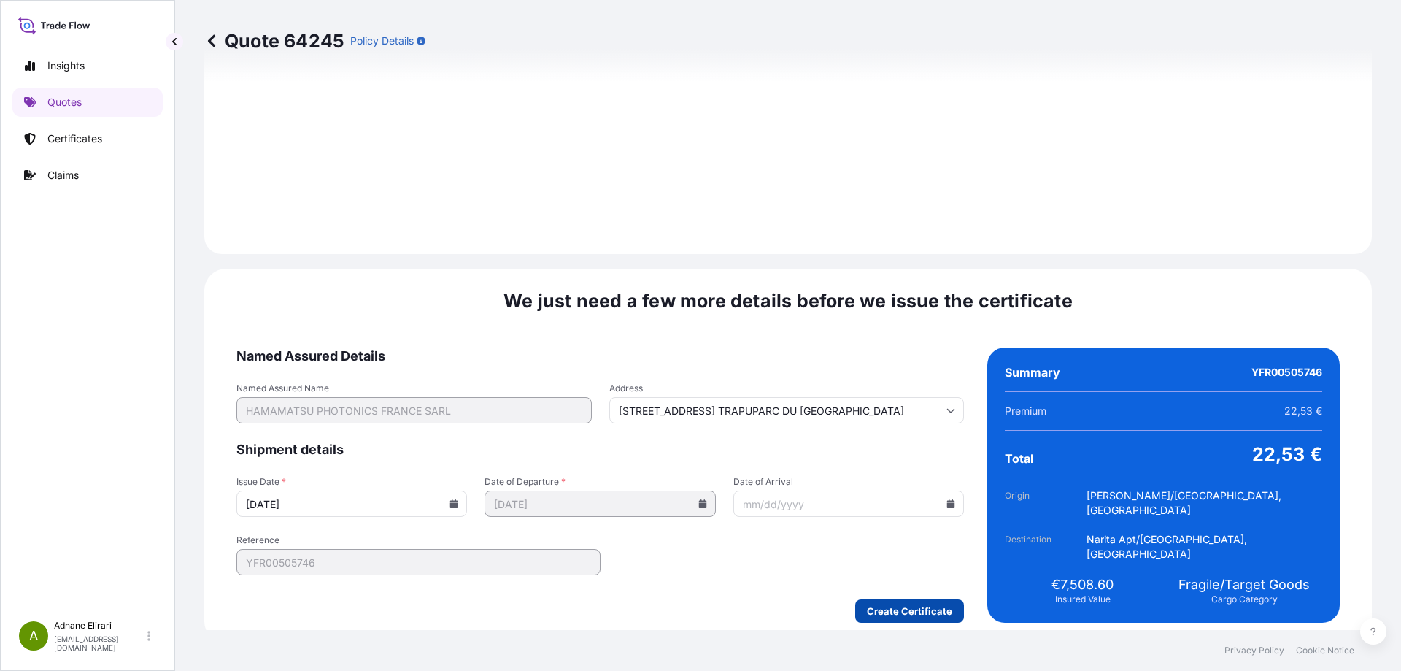
type input "[STREET_ADDRESS] TRAPUPARC DU [GEOGRAPHIC_DATA]"
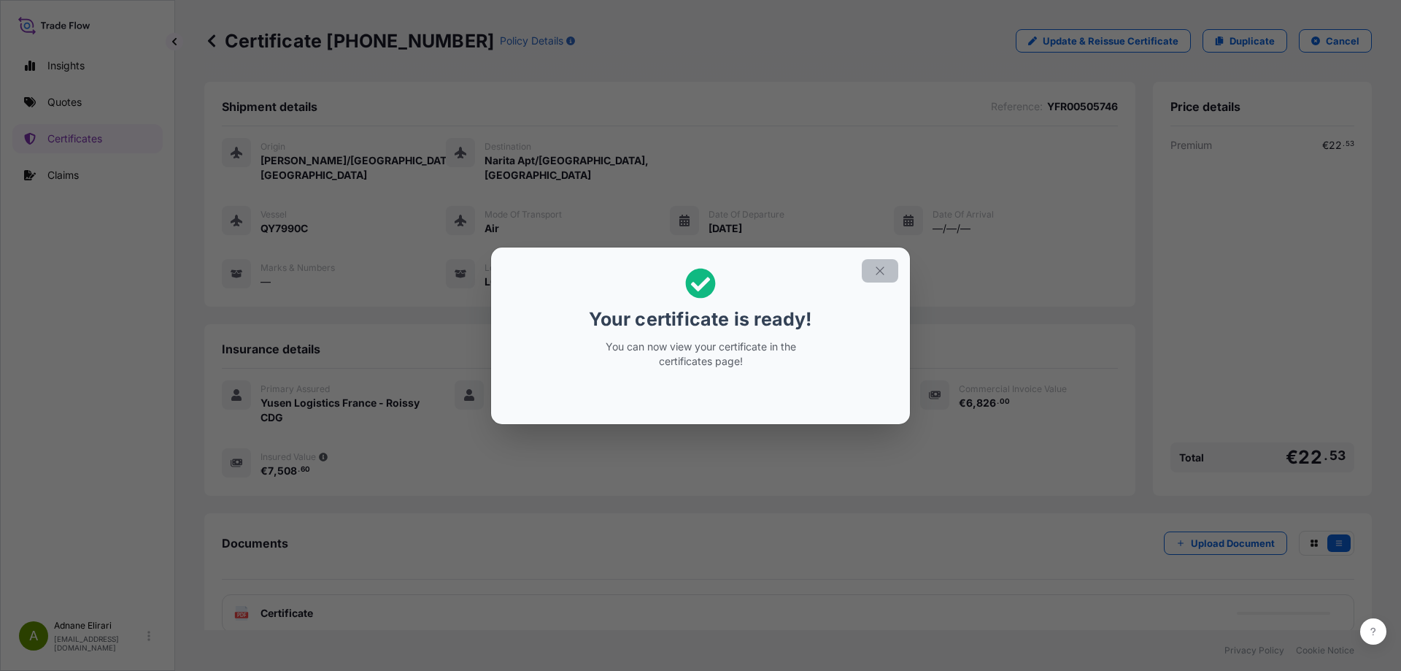
click at [881, 281] on button "button" at bounding box center [880, 270] width 36 height 23
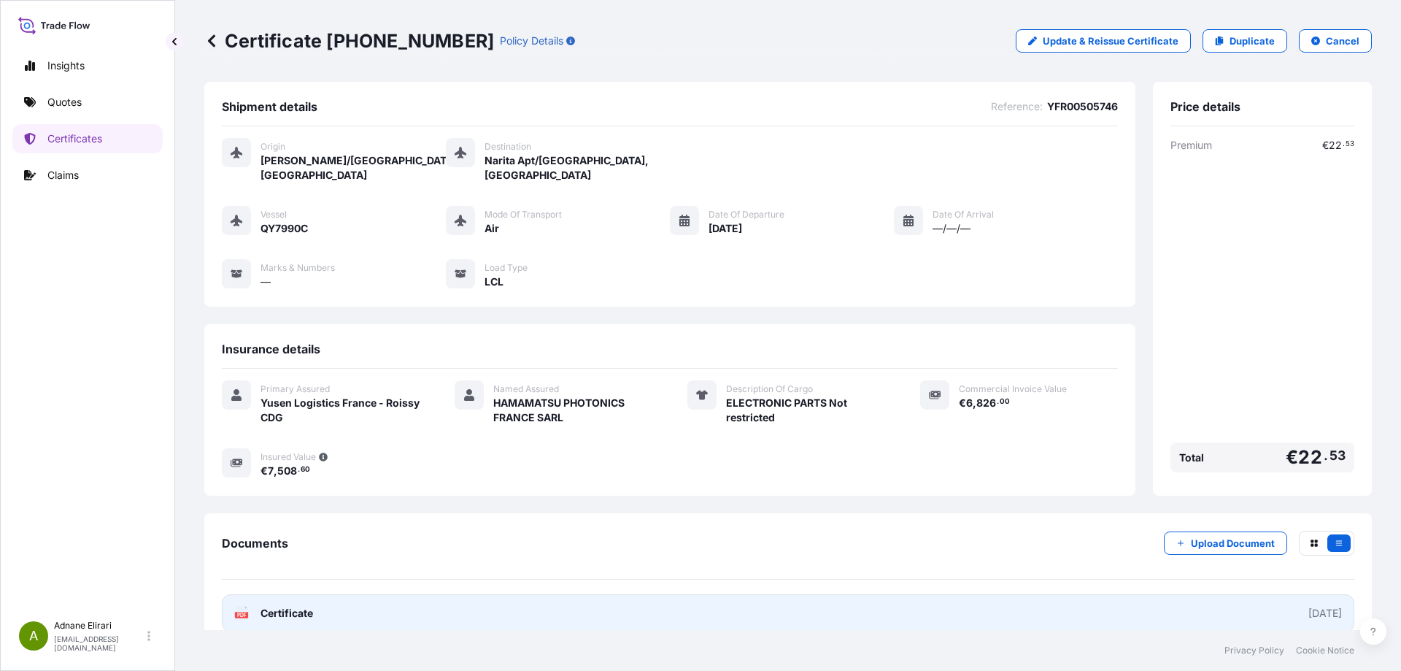
click at [413, 599] on link "PDF Certificate [DATE]" at bounding box center [788, 613] width 1133 height 38
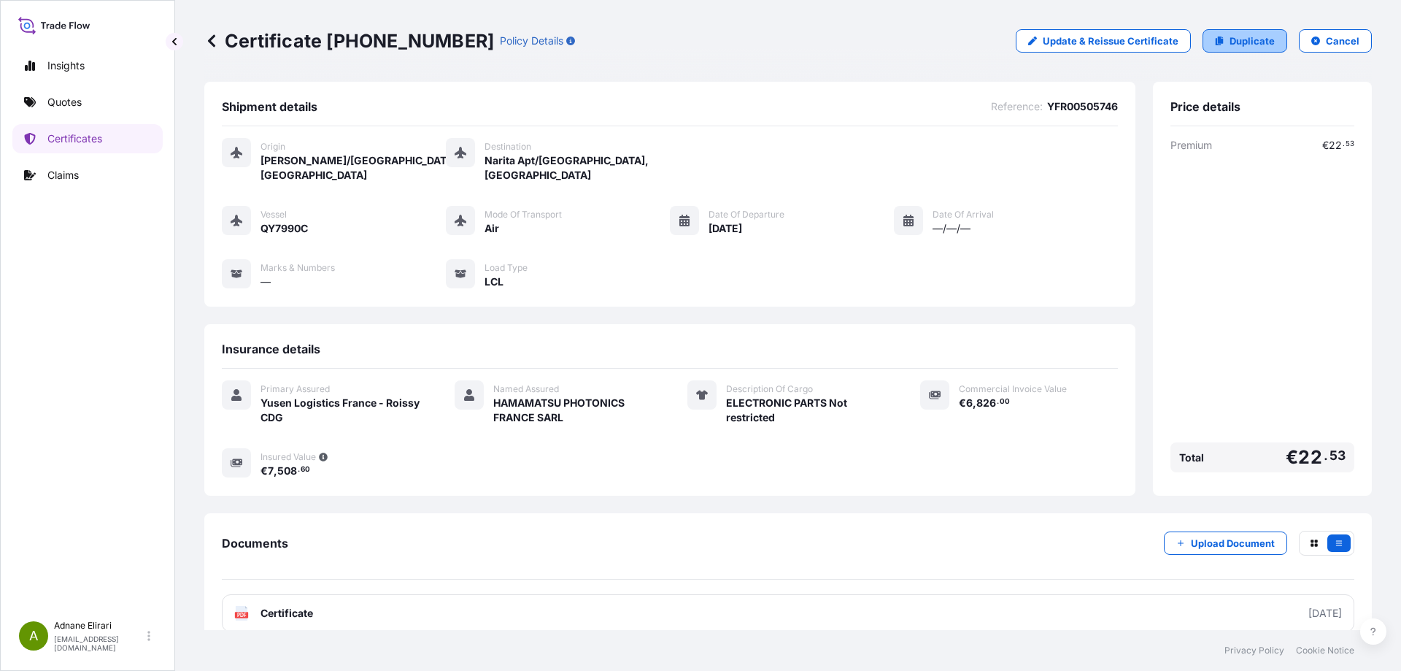
click at [1217, 45] on link "Duplicate" at bounding box center [1245, 40] width 85 height 23
select select "Air"
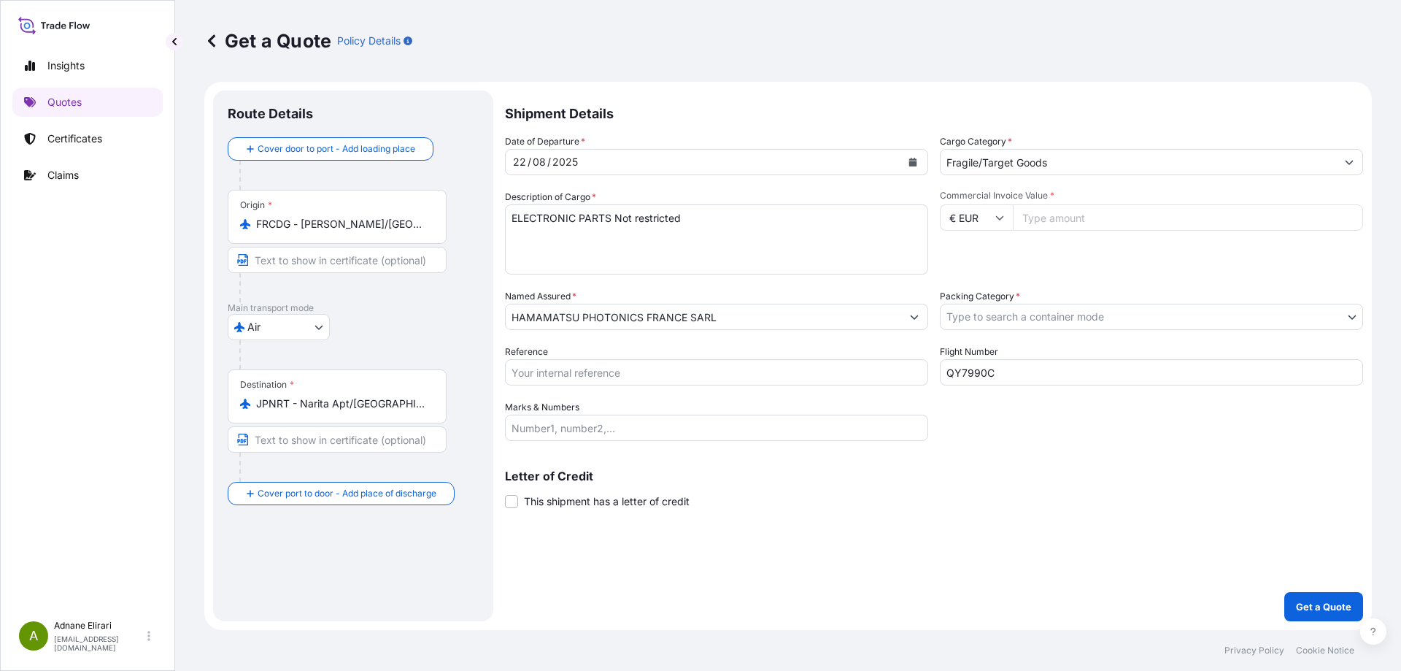
click at [624, 366] on input "Reference" at bounding box center [716, 372] width 423 height 26
paste input "YFR00505750"
type input "YFR00505750"
click at [1166, 209] on input "Commercial Invoice Value *" at bounding box center [1188, 217] width 350 height 26
paste input "249"
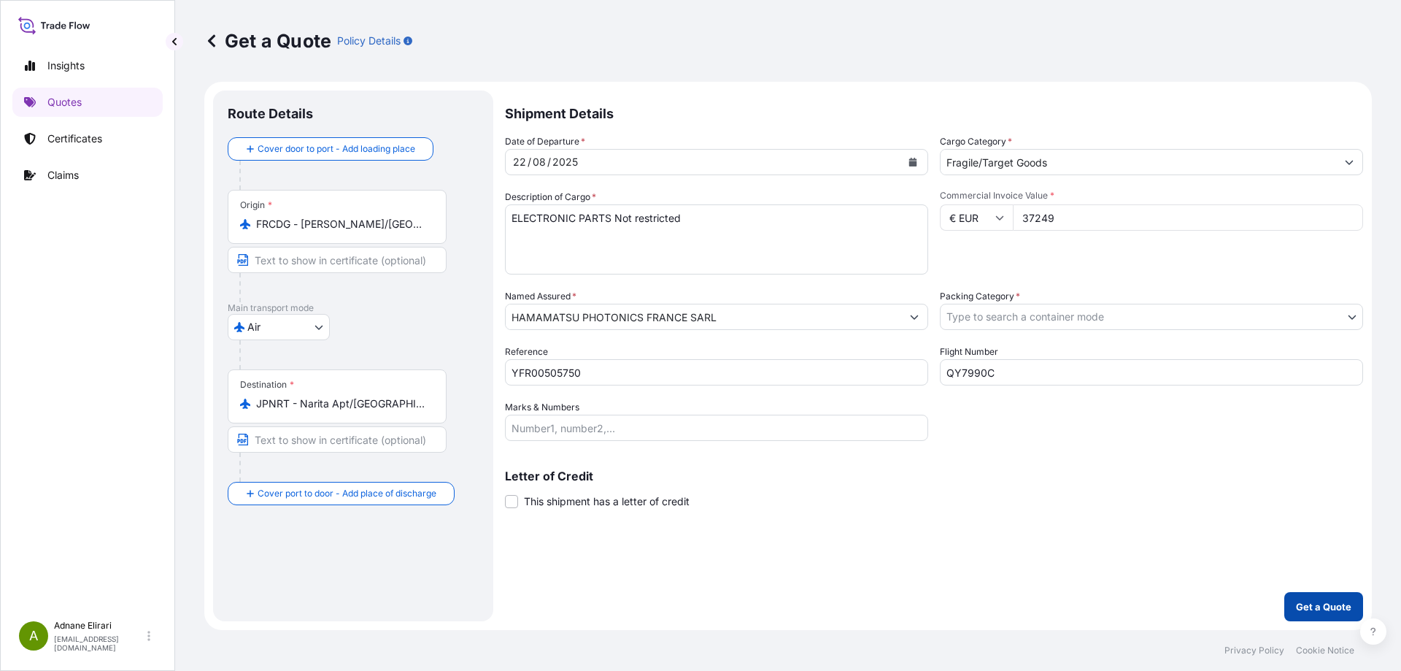
type input "37249"
click at [1322, 603] on p "Get a Quote" at bounding box center [1323, 606] width 55 height 15
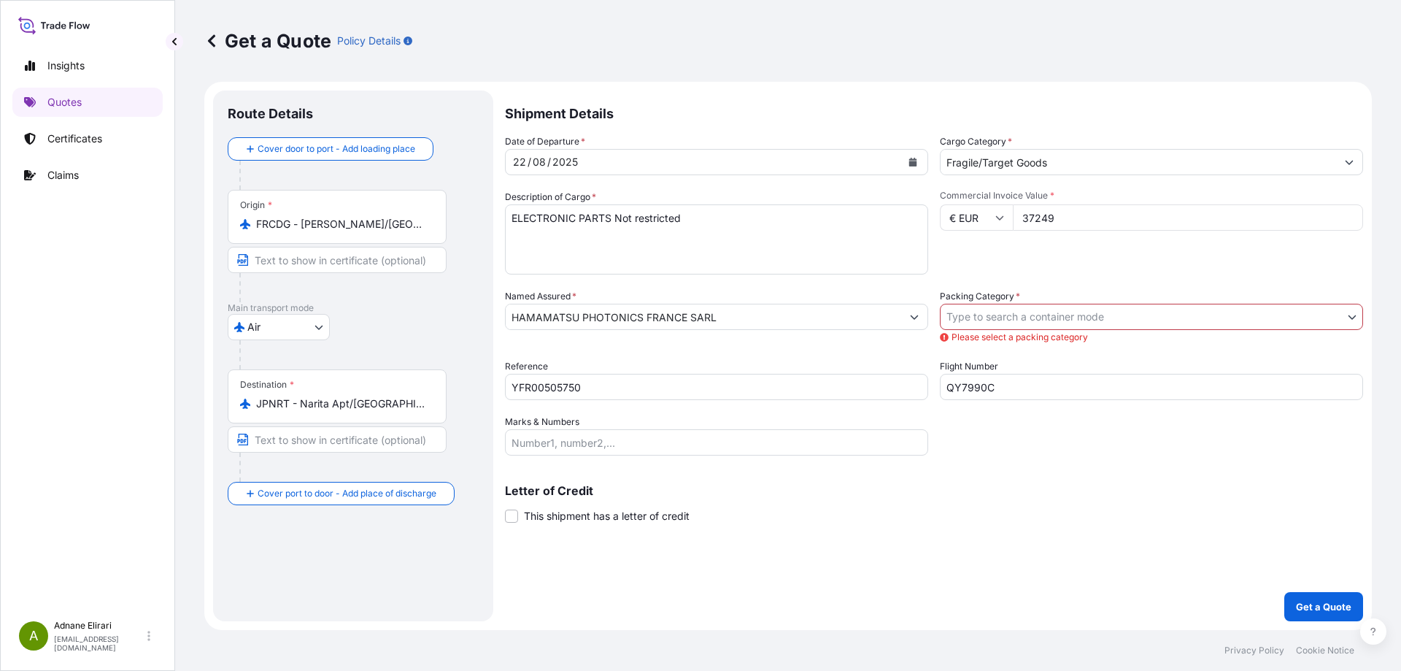
click at [1054, 316] on body "Insights Quotes Certificates Claims A [PERSON_NAME] [PERSON_NAME][EMAIL_ADDRESS…" at bounding box center [700, 335] width 1401 height 671
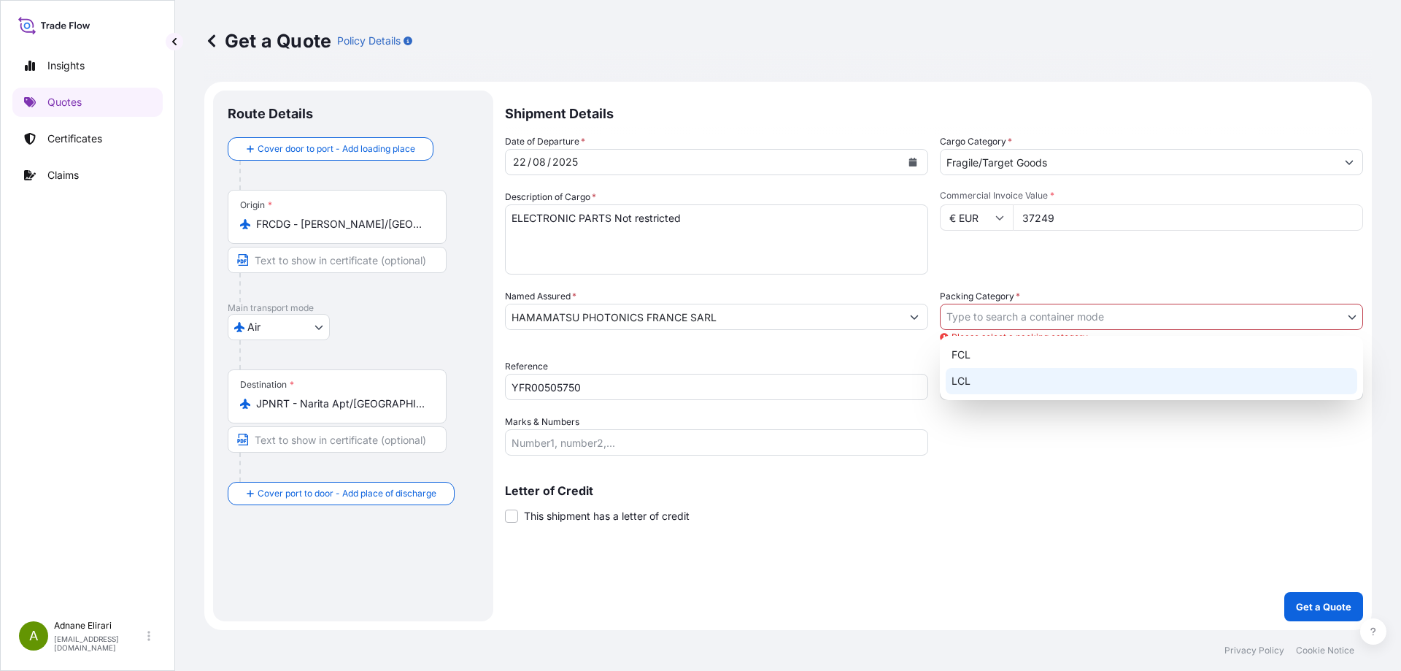
click at [1020, 374] on div "LCL" at bounding box center [1152, 381] width 412 height 26
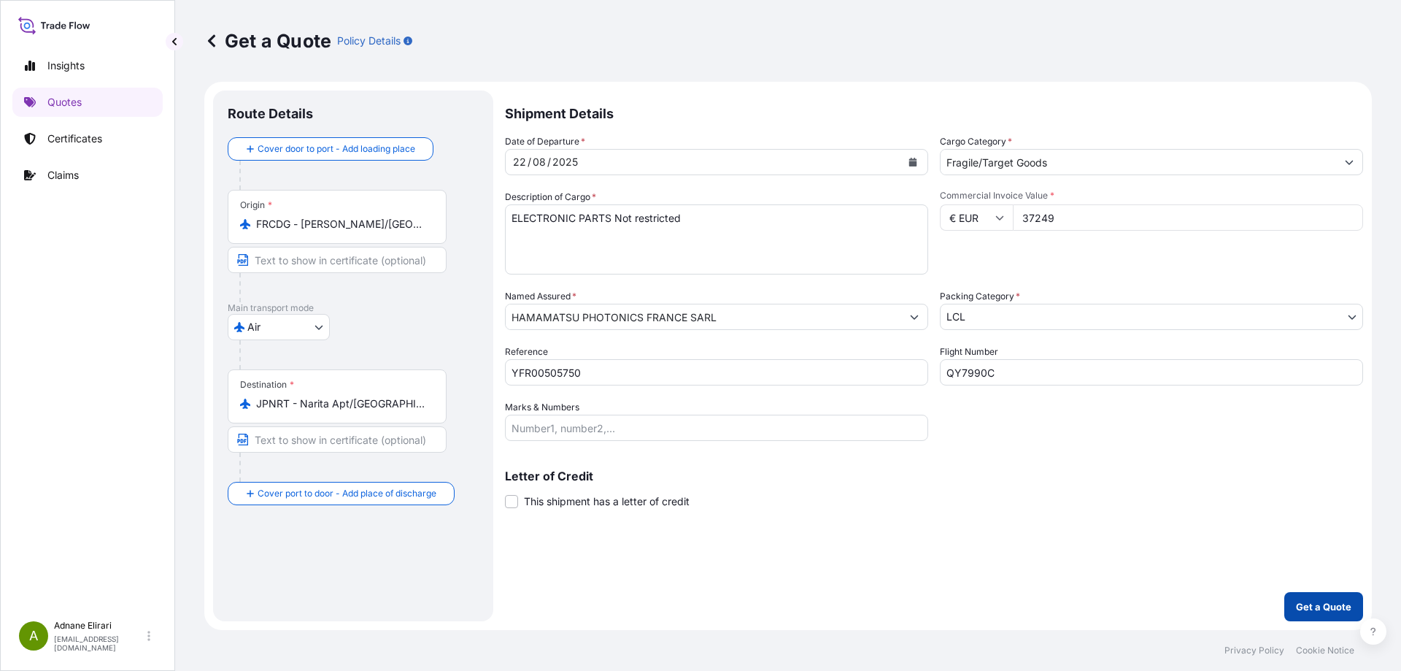
click at [1320, 595] on button "Get a Quote" at bounding box center [1324, 606] width 79 height 29
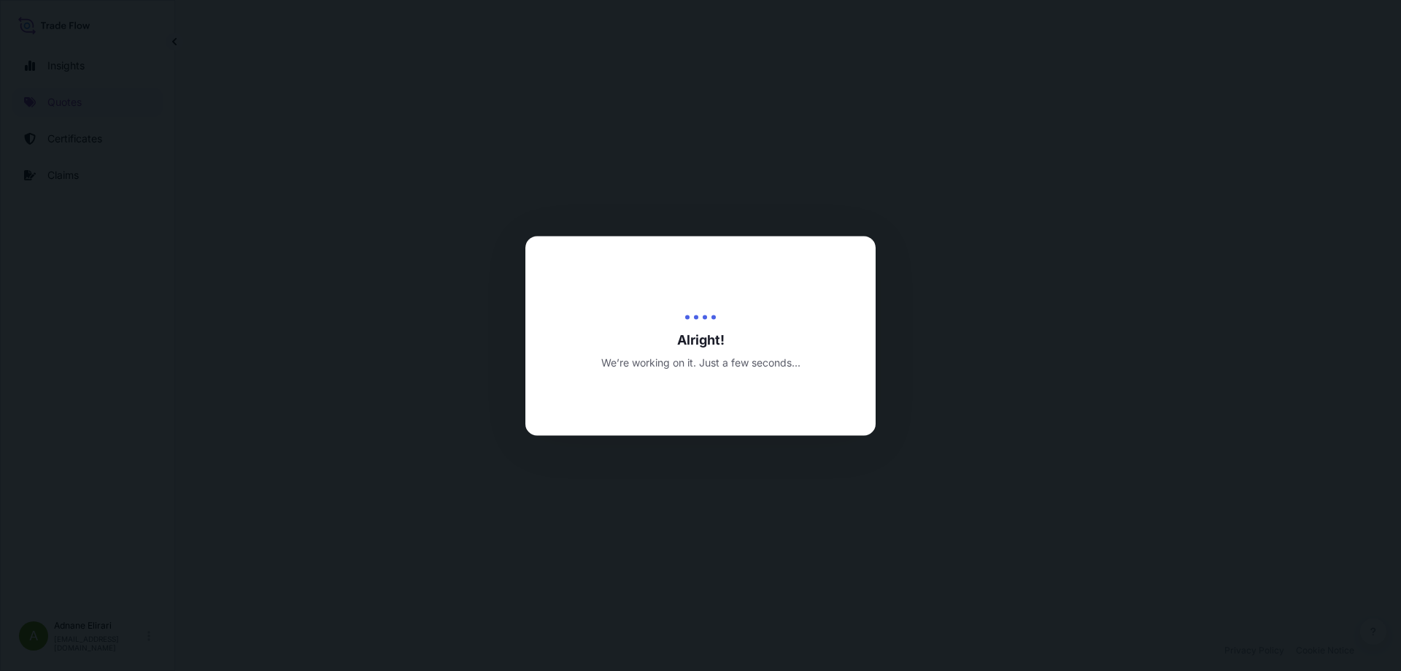
select select "Air"
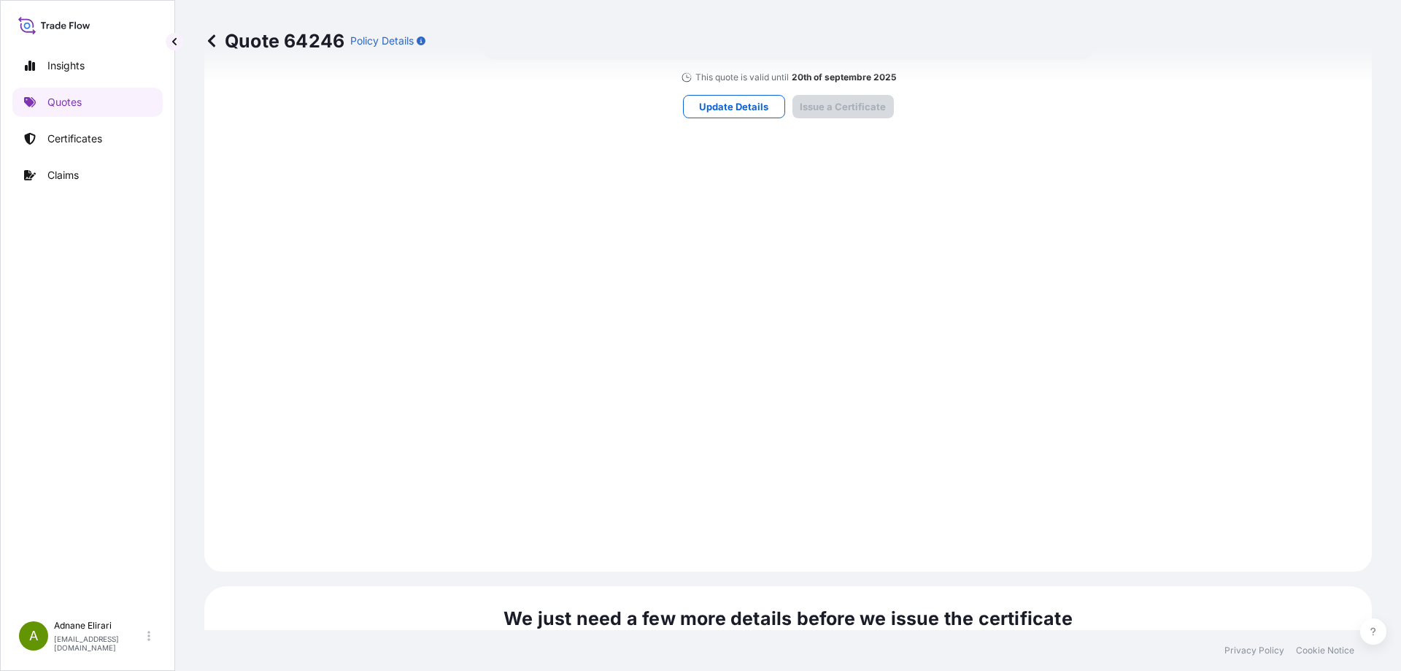
scroll to position [1526, 0]
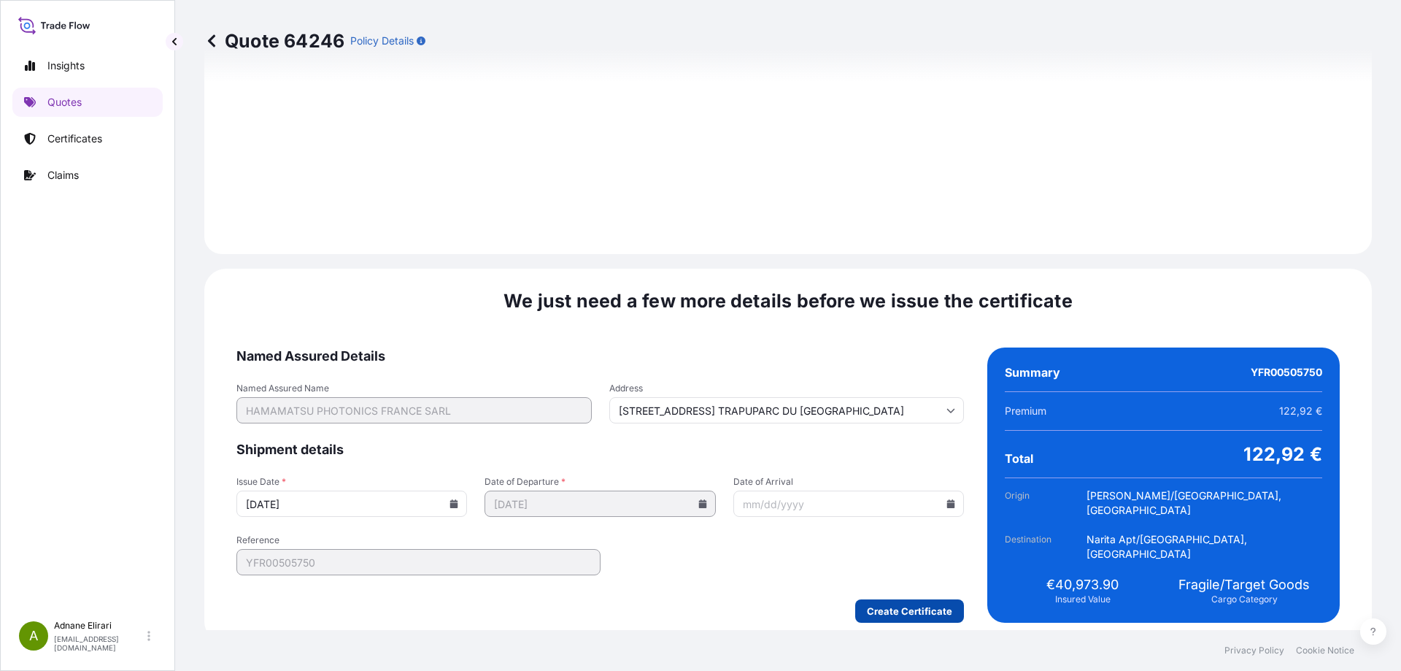
type input "[STREET_ADDRESS] TRAPUPARC DU [GEOGRAPHIC_DATA]"
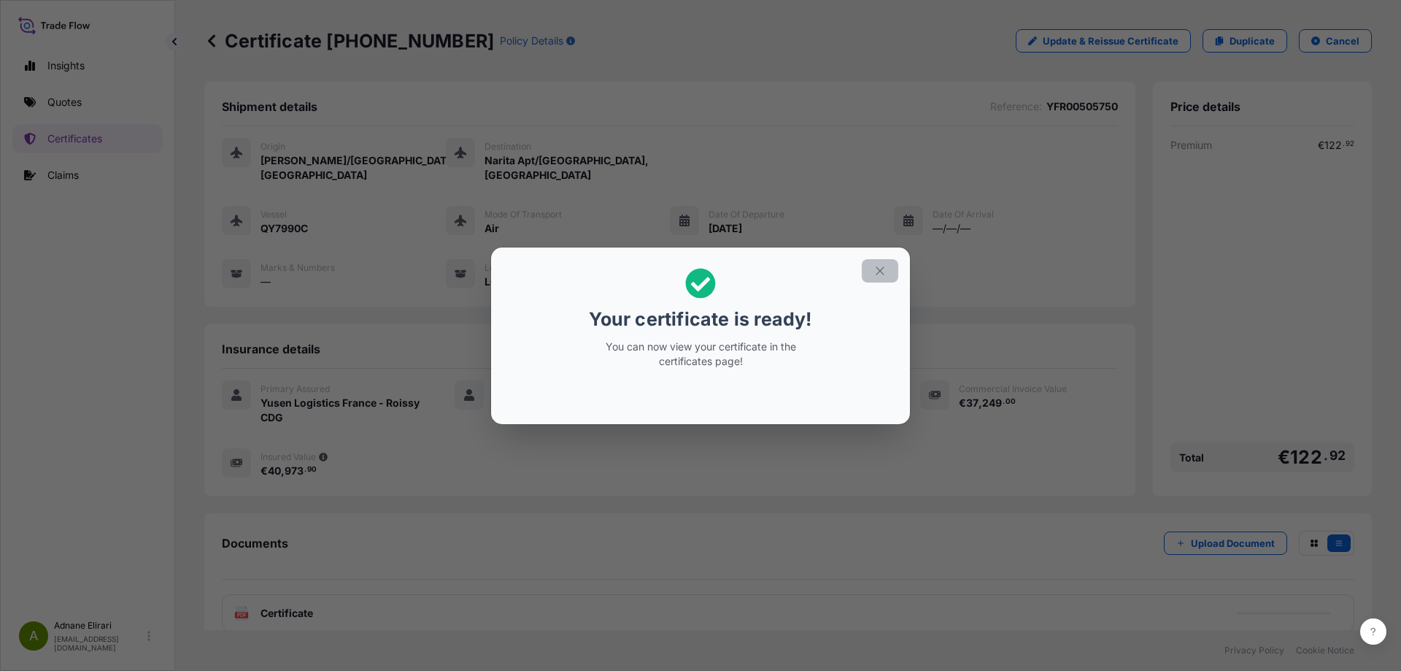
click at [889, 269] on button "button" at bounding box center [880, 270] width 36 height 23
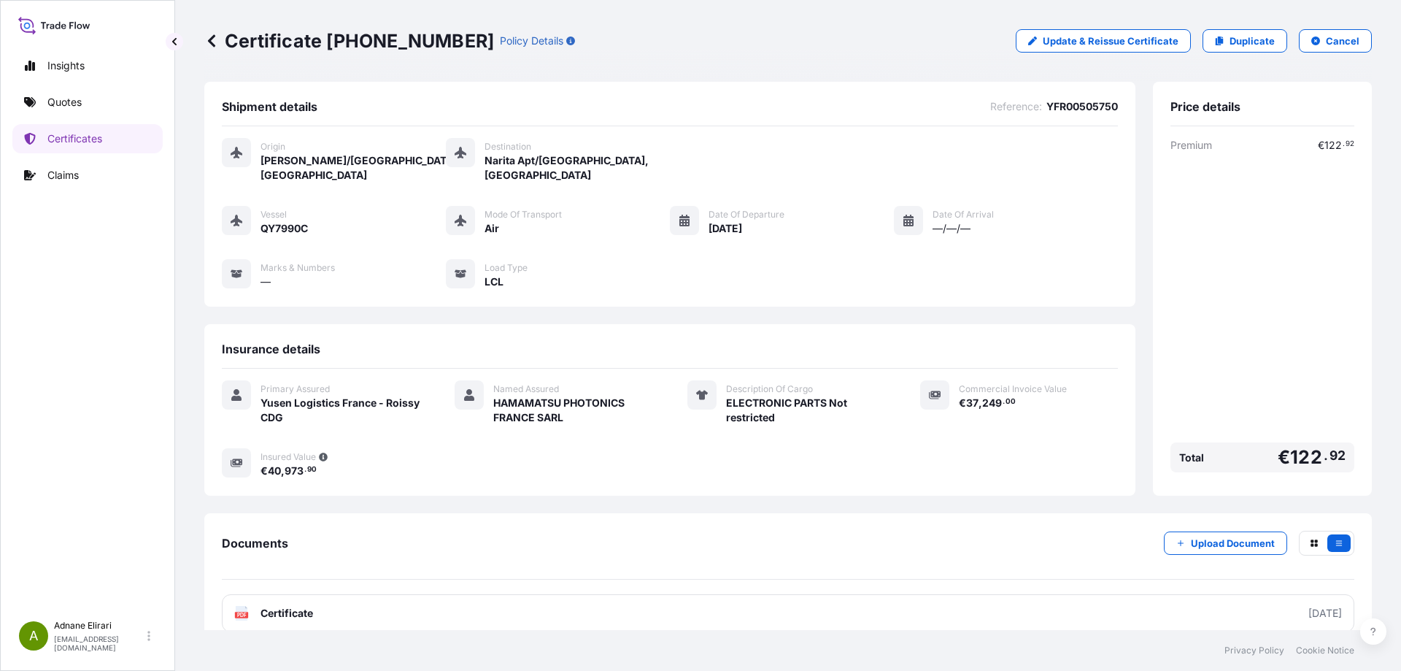
click at [990, 598] on link "PDF Certificate [DATE]" at bounding box center [788, 613] width 1133 height 38
